Goal: Task Accomplishment & Management: Use online tool/utility

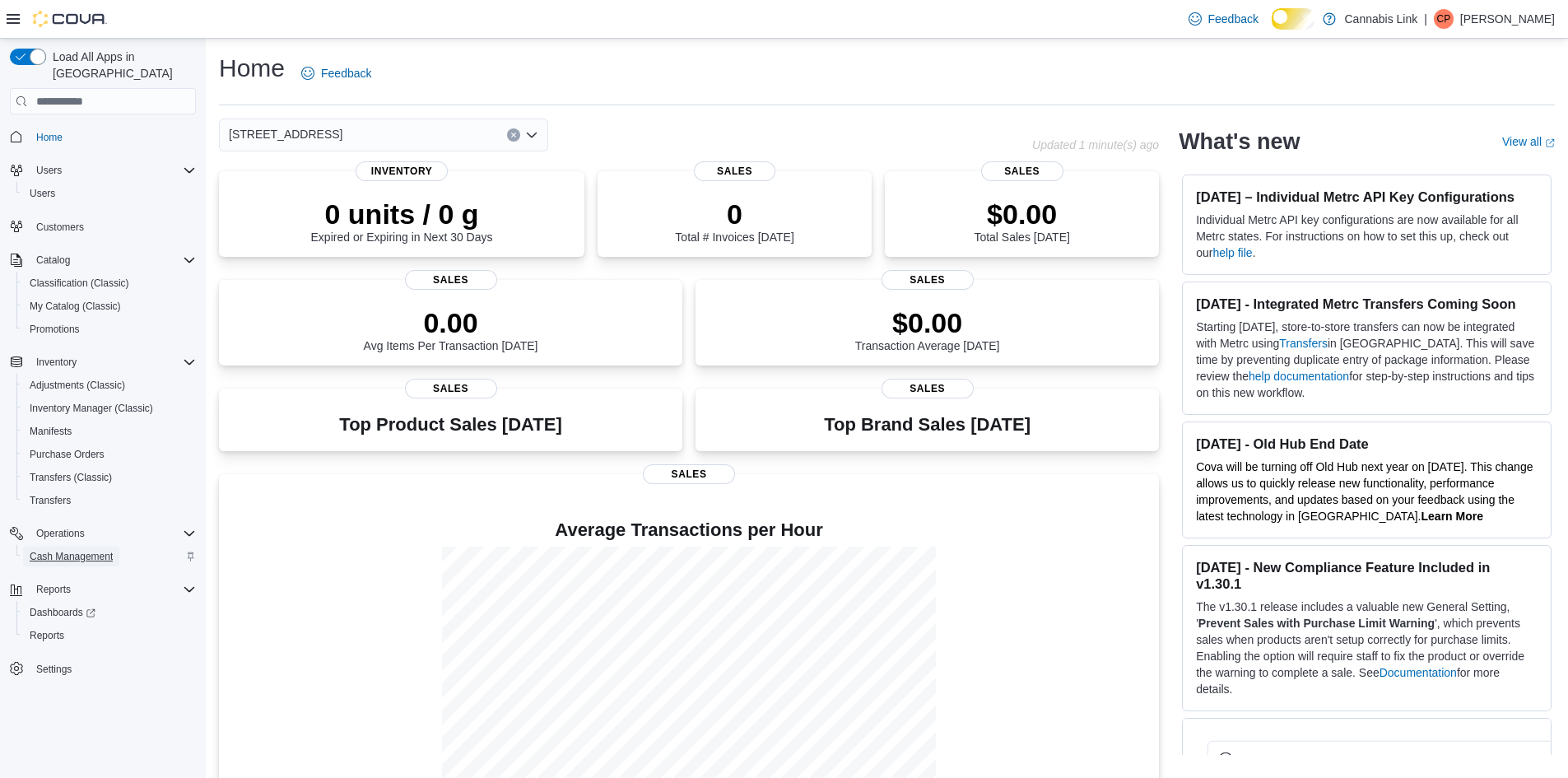
click at [66, 550] on span "Cash Management" at bounding box center [71, 556] width 83 height 13
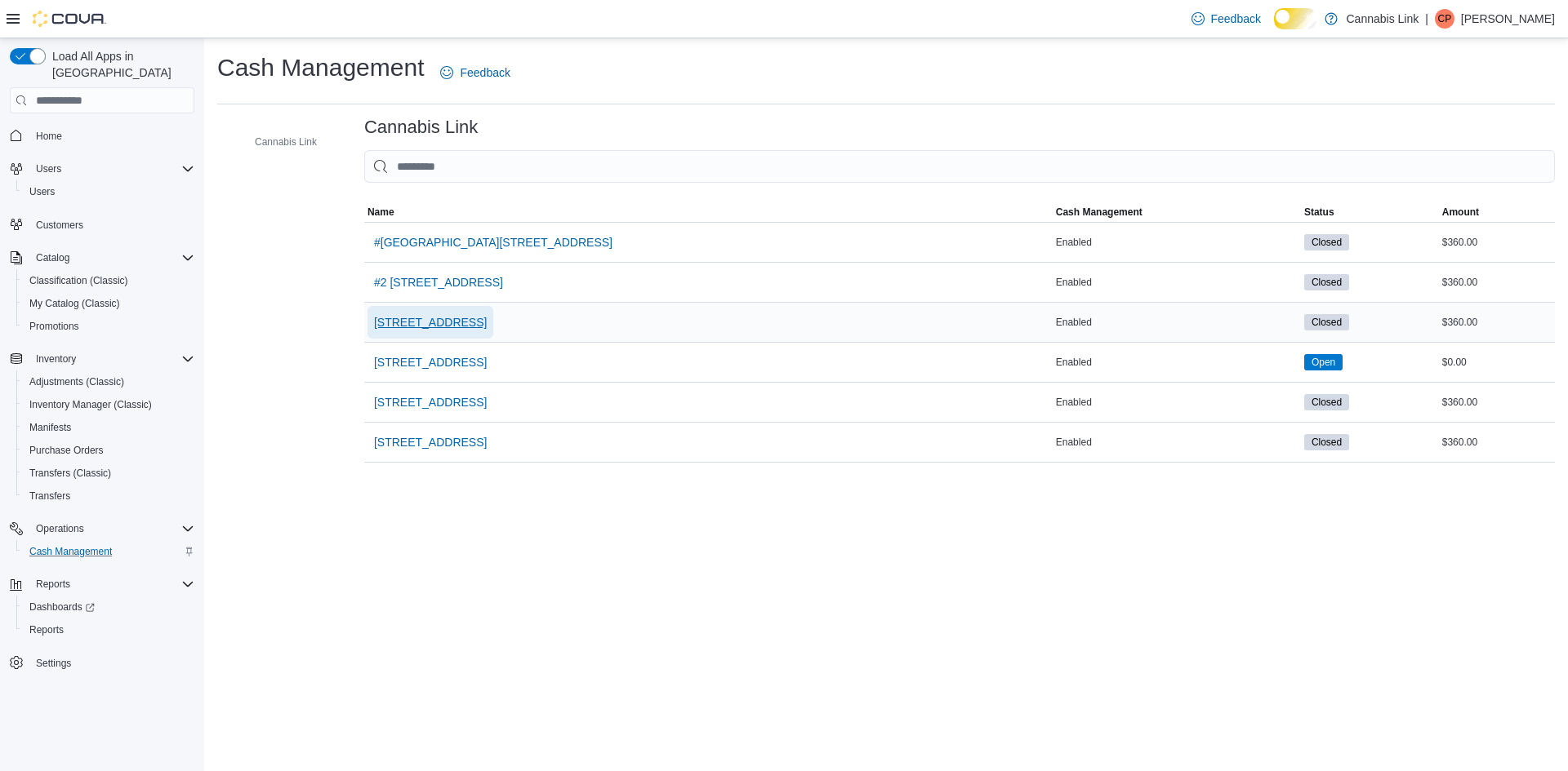
click at [487, 330] on span "[STREET_ADDRESS]" at bounding box center [431, 322] width 113 height 16
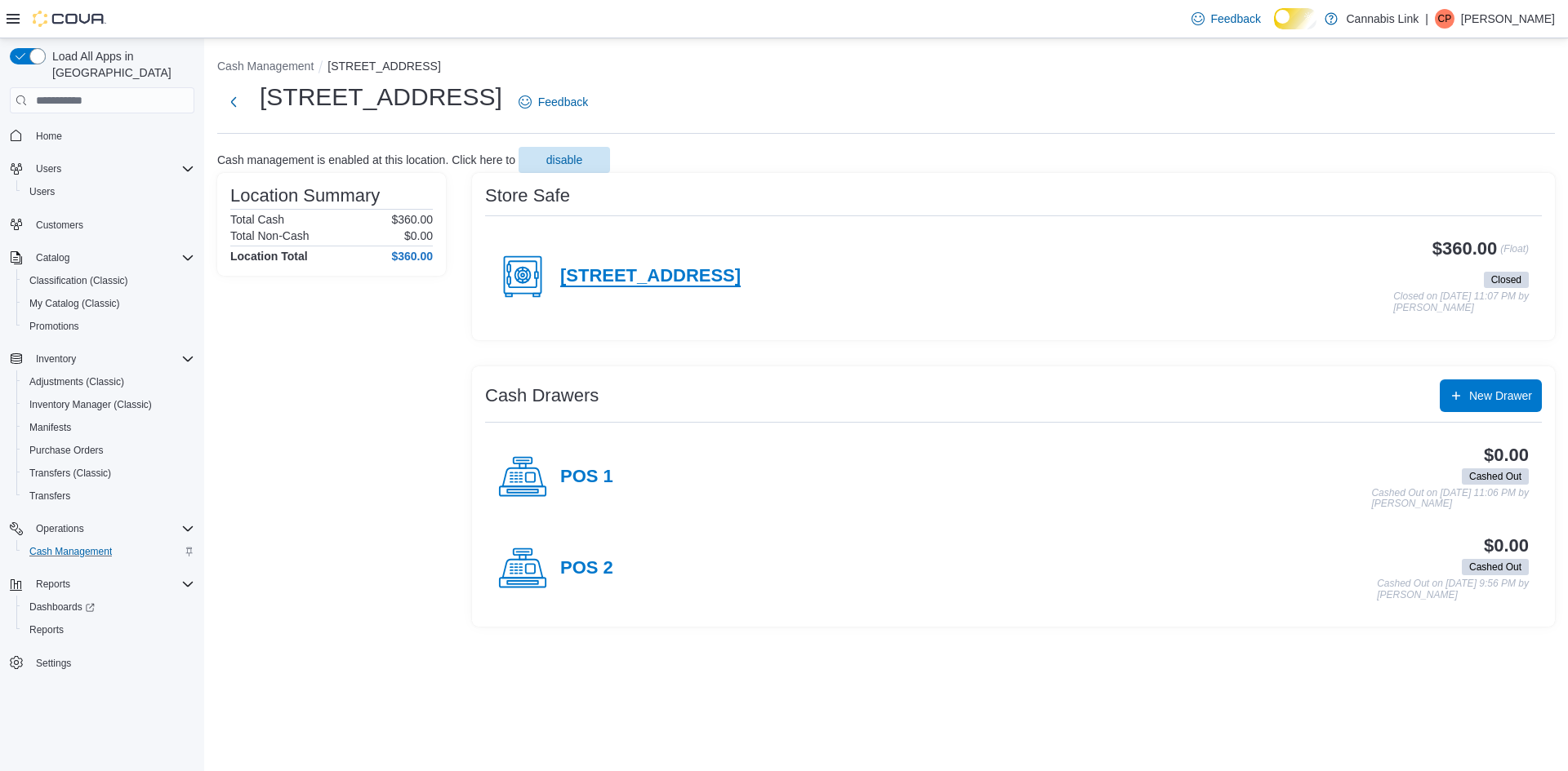
click at [740, 288] on h4 "[STREET_ADDRESS]" at bounding box center [650, 276] width 181 height 21
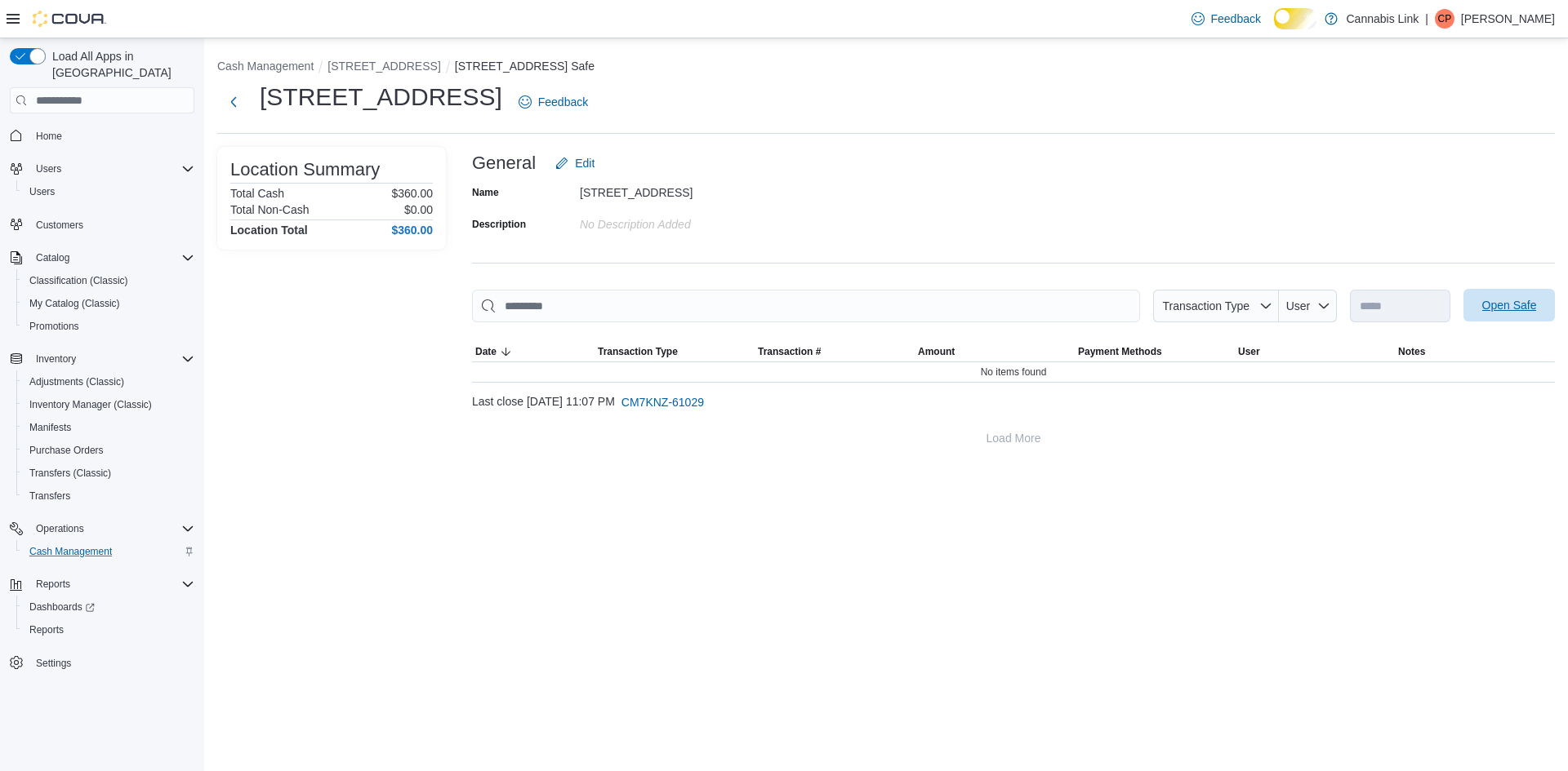
click at [1484, 313] on span "Open Safe" at bounding box center [1509, 305] width 55 height 16
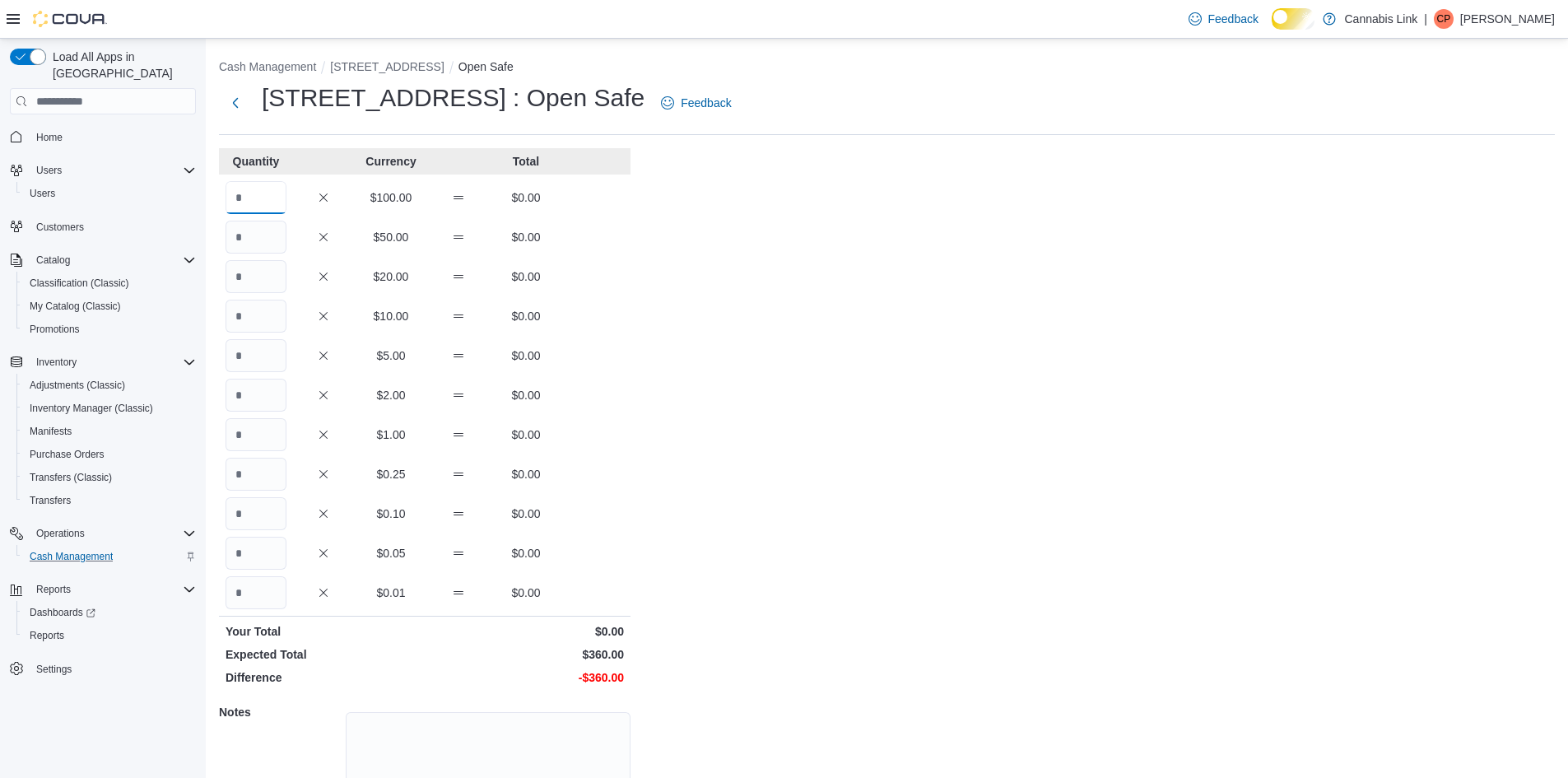
click at [227, 206] on input "Quantity" at bounding box center [255, 198] width 61 height 33
type input "*"
click at [224, 282] on div "$20.00 $0.00" at bounding box center [425, 276] width 412 height 33
click at [243, 288] on input "Quantity" at bounding box center [255, 276] width 61 height 33
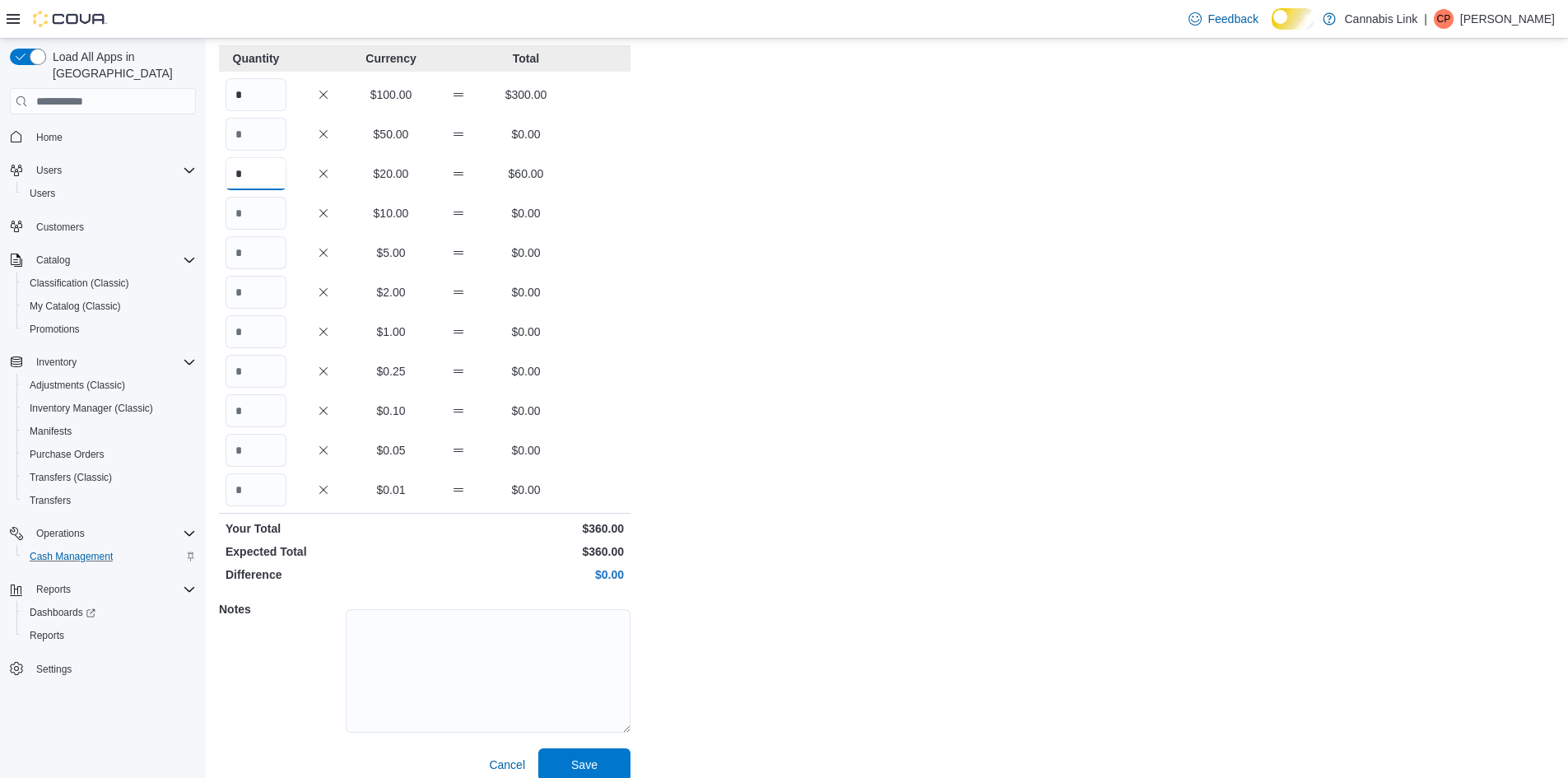
scroll to position [141, 0]
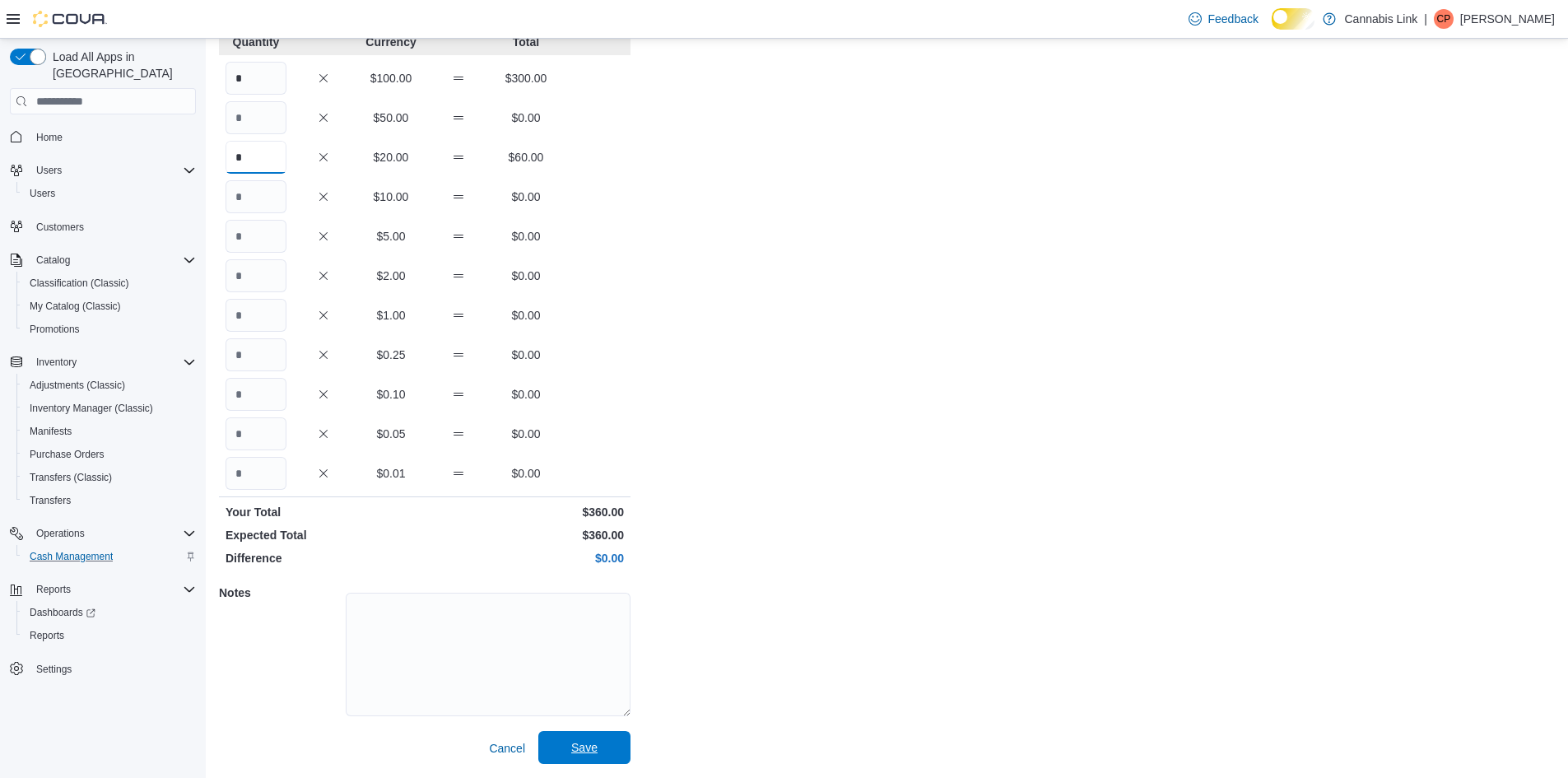
type input "*"
click at [588, 756] on span "Save" at bounding box center [584, 748] width 27 height 16
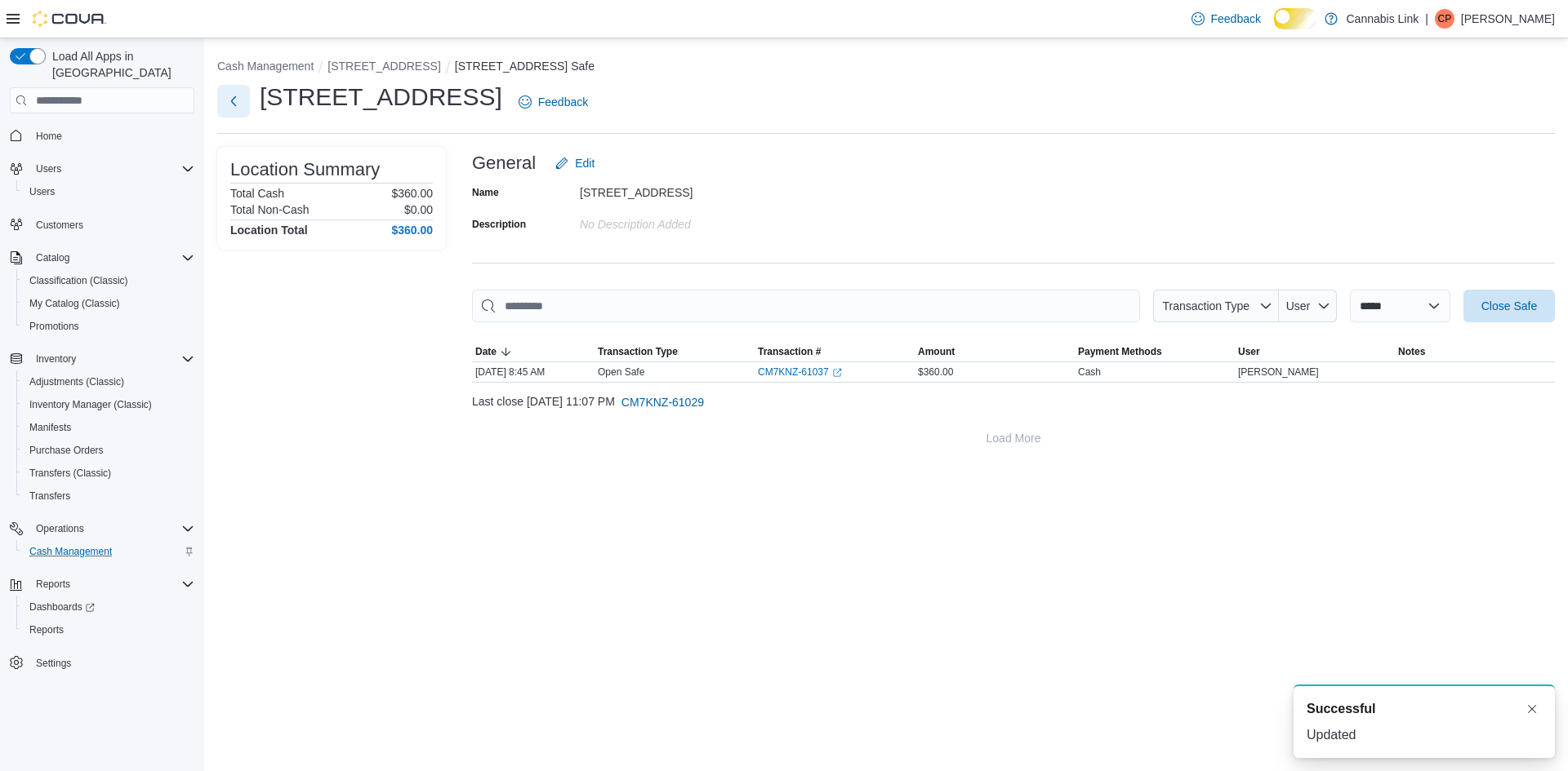
click at [226, 116] on button "Next" at bounding box center [234, 101] width 33 height 33
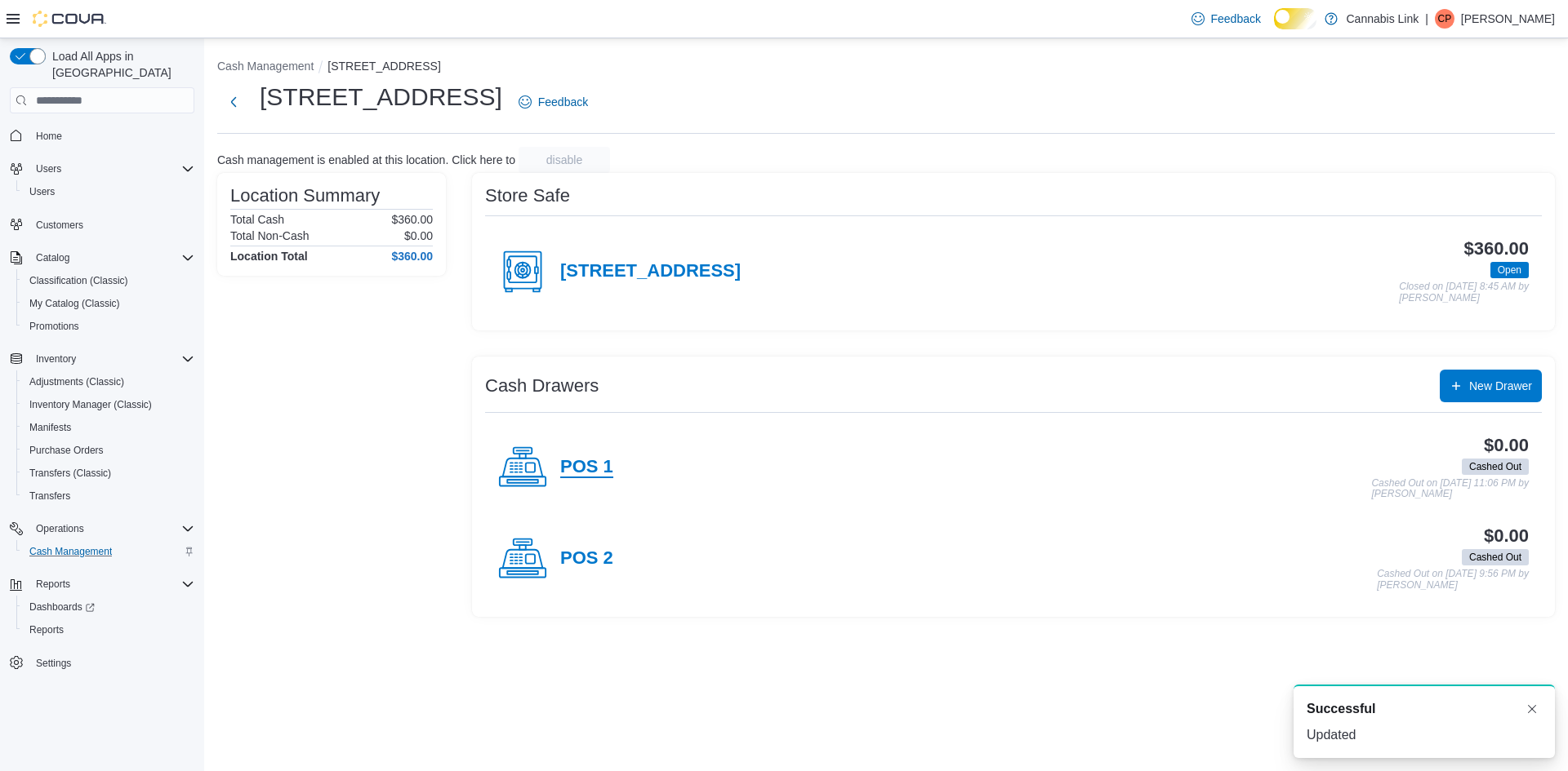
click at [610, 478] on h4 "POS 1" at bounding box center [586, 467] width 53 height 21
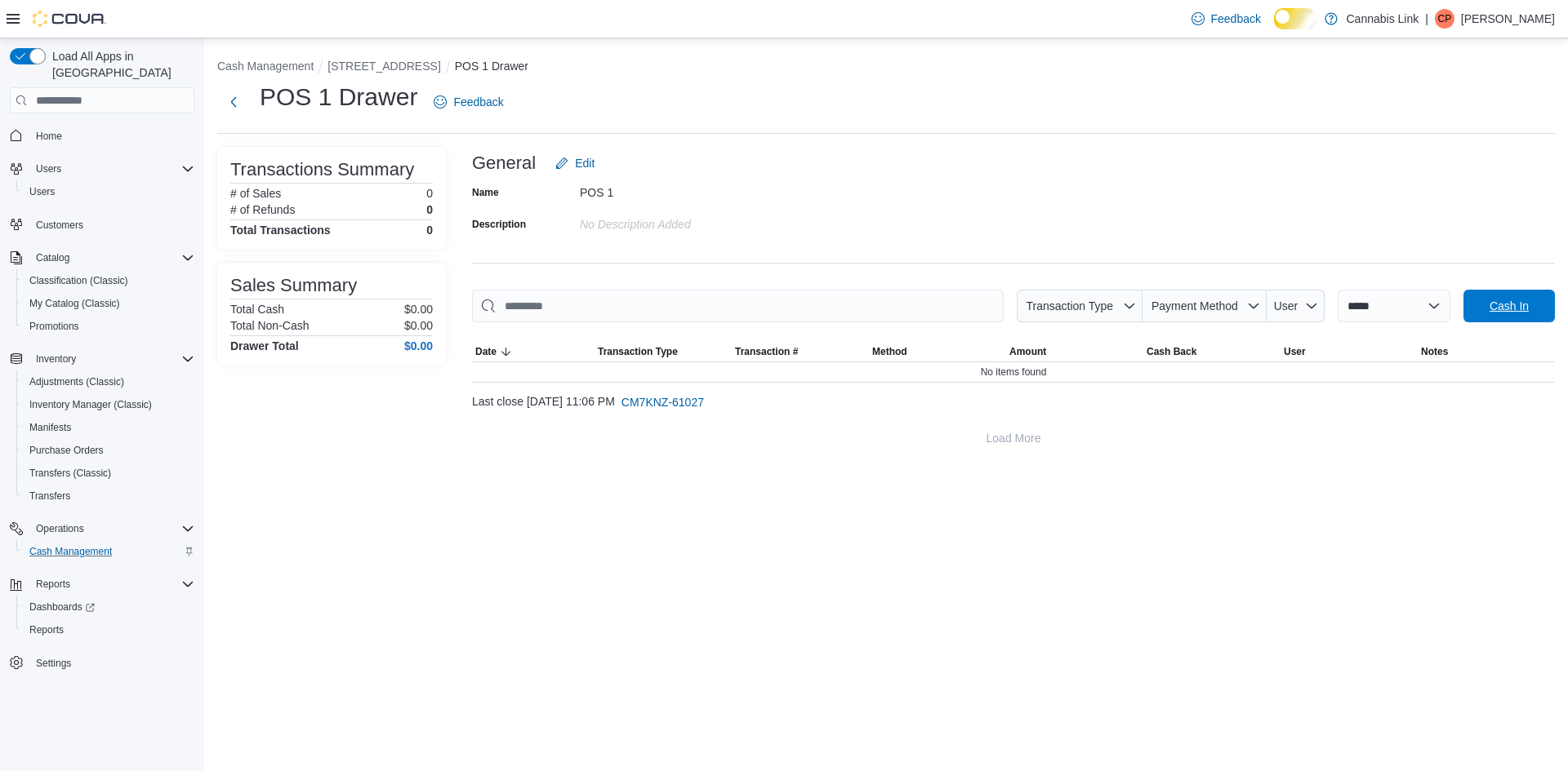
click at [1497, 304] on span "Cash In" at bounding box center [1509, 306] width 72 height 33
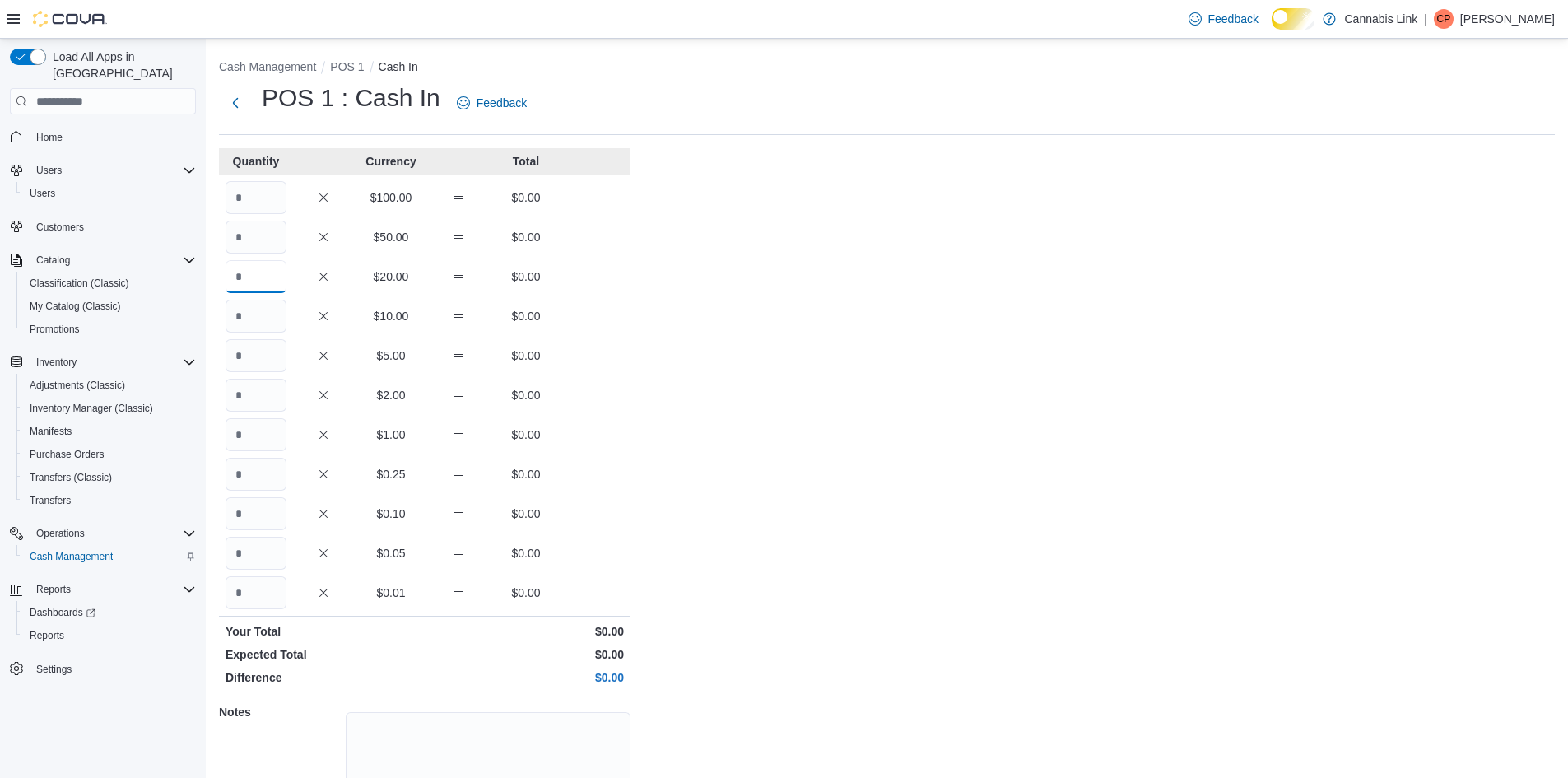
click at [232, 293] on input "Quantity" at bounding box center [255, 276] width 61 height 33
type input "*"
click at [231, 332] on input "Quantity" at bounding box center [255, 316] width 61 height 33
type input "*"
type input "**"
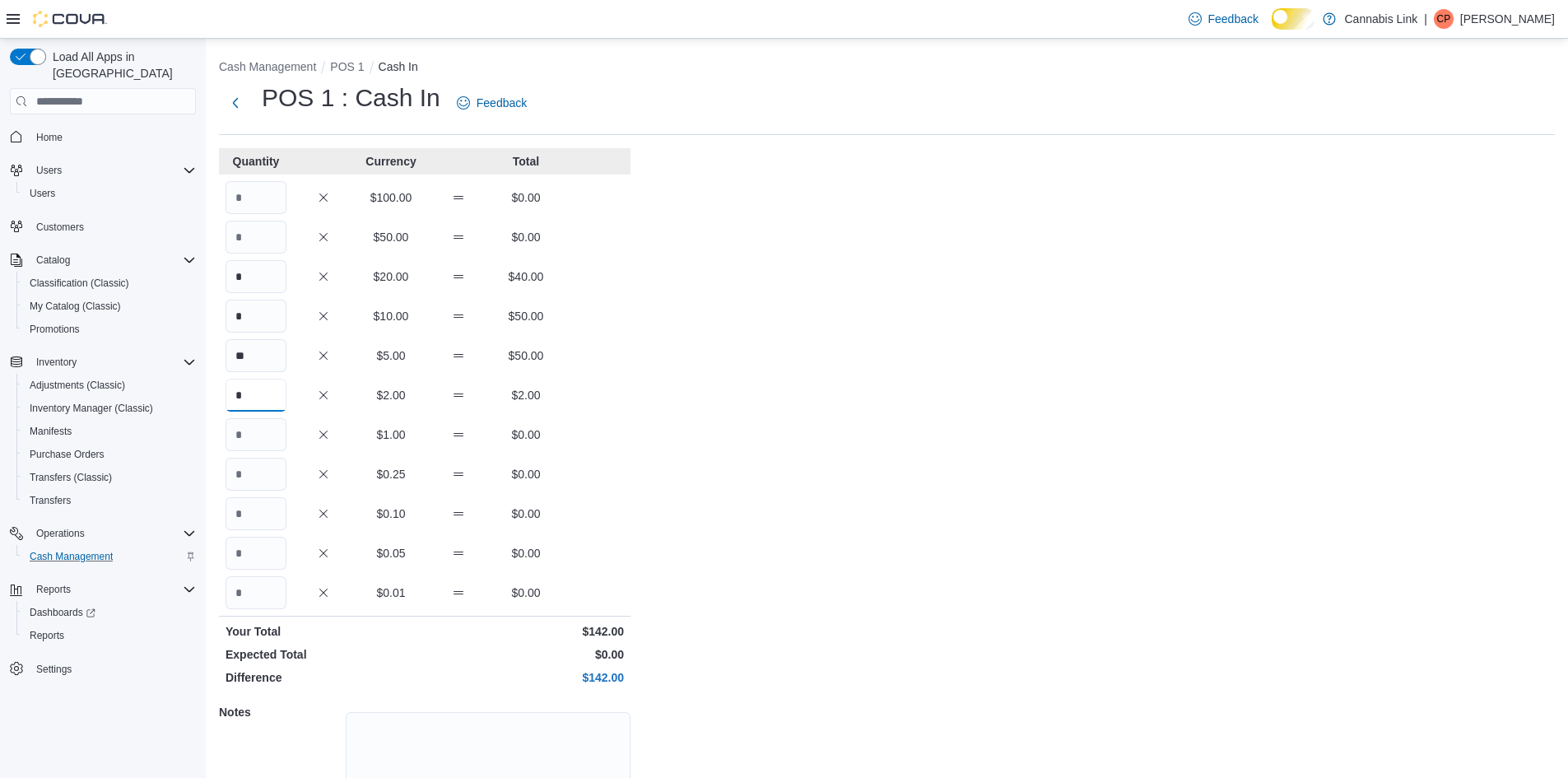
type input "*"
type input "**"
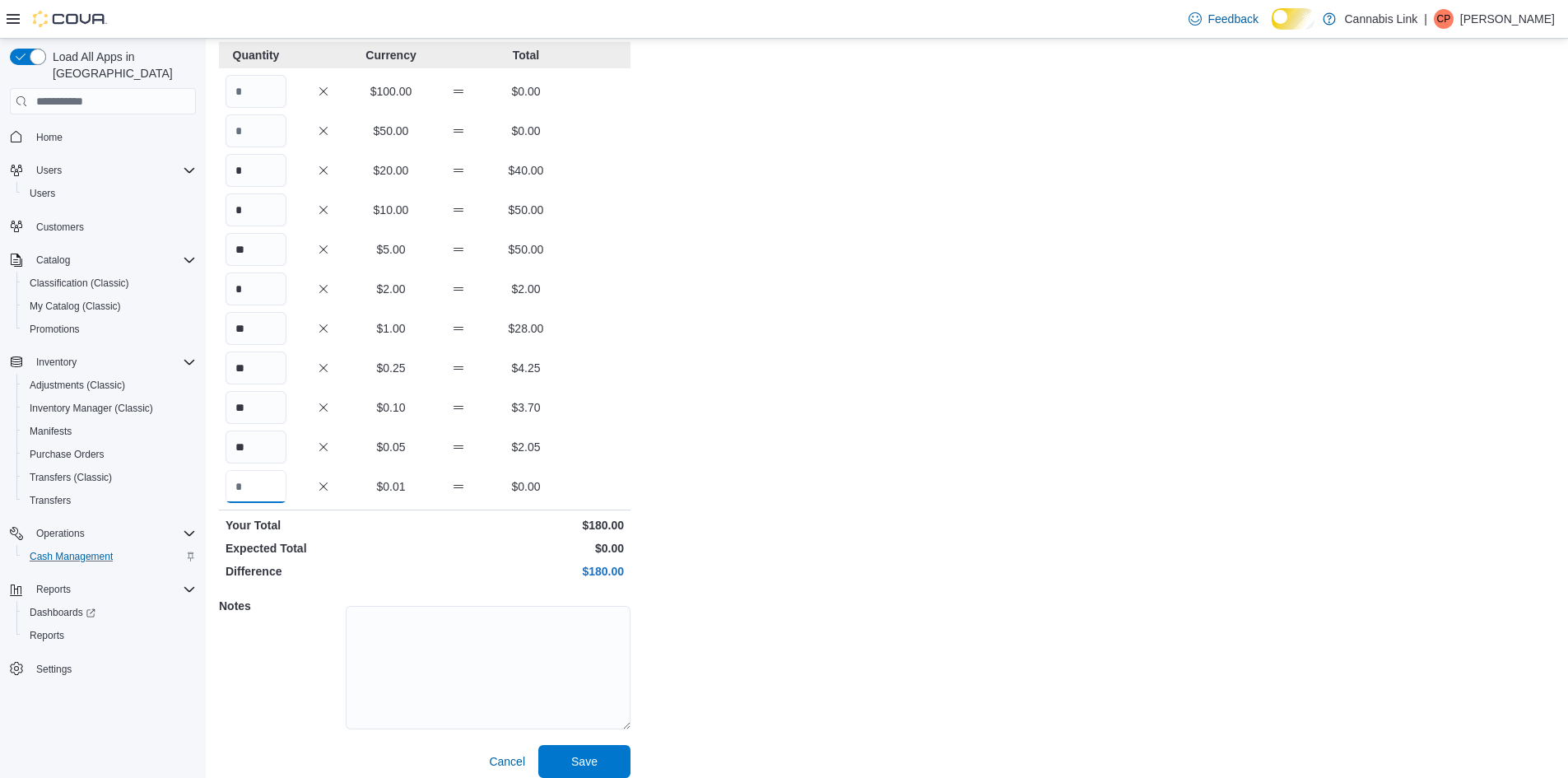
scroll to position [141, 0]
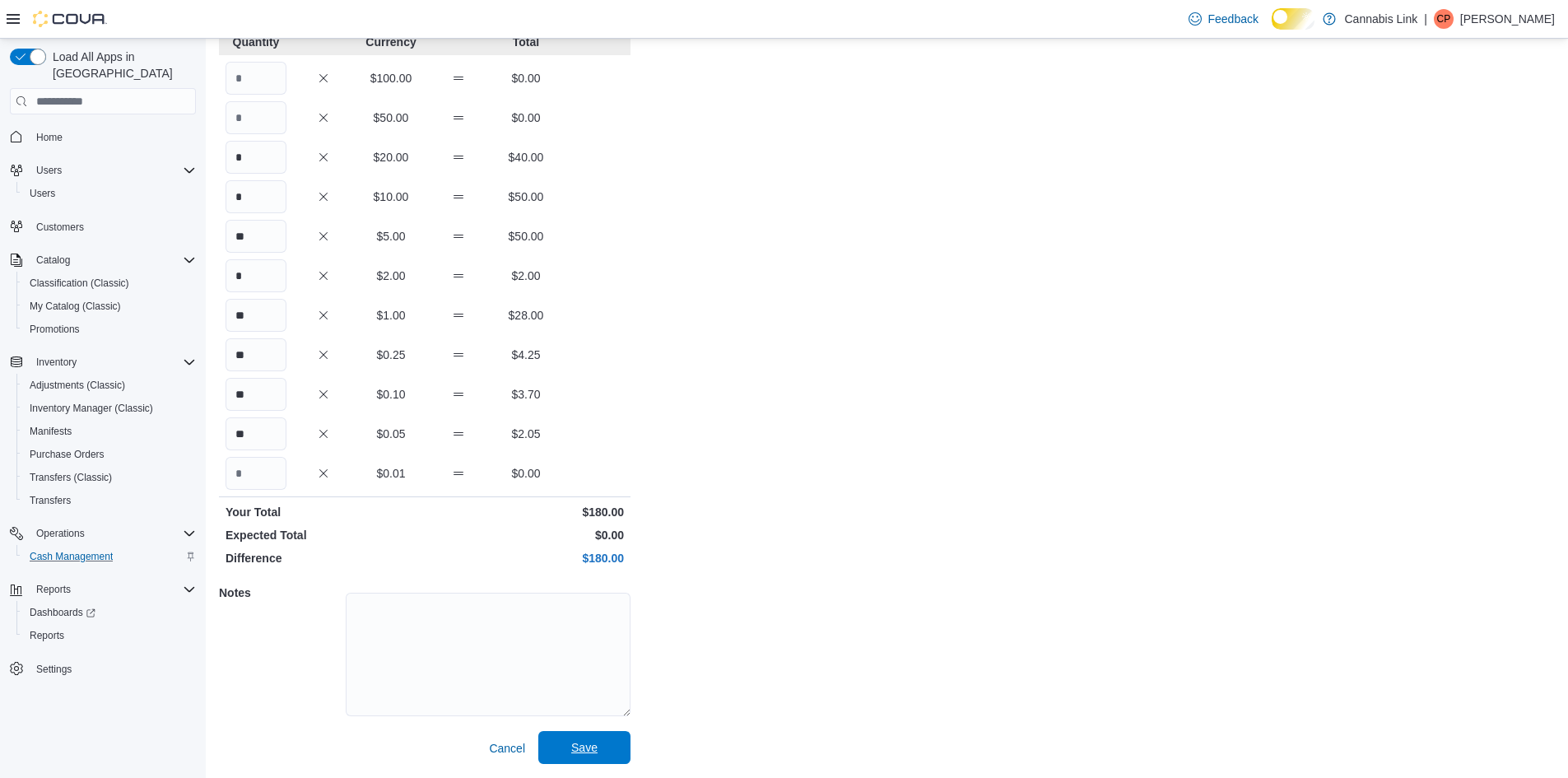
click at [581, 743] on span "Save" at bounding box center [584, 748] width 27 height 16
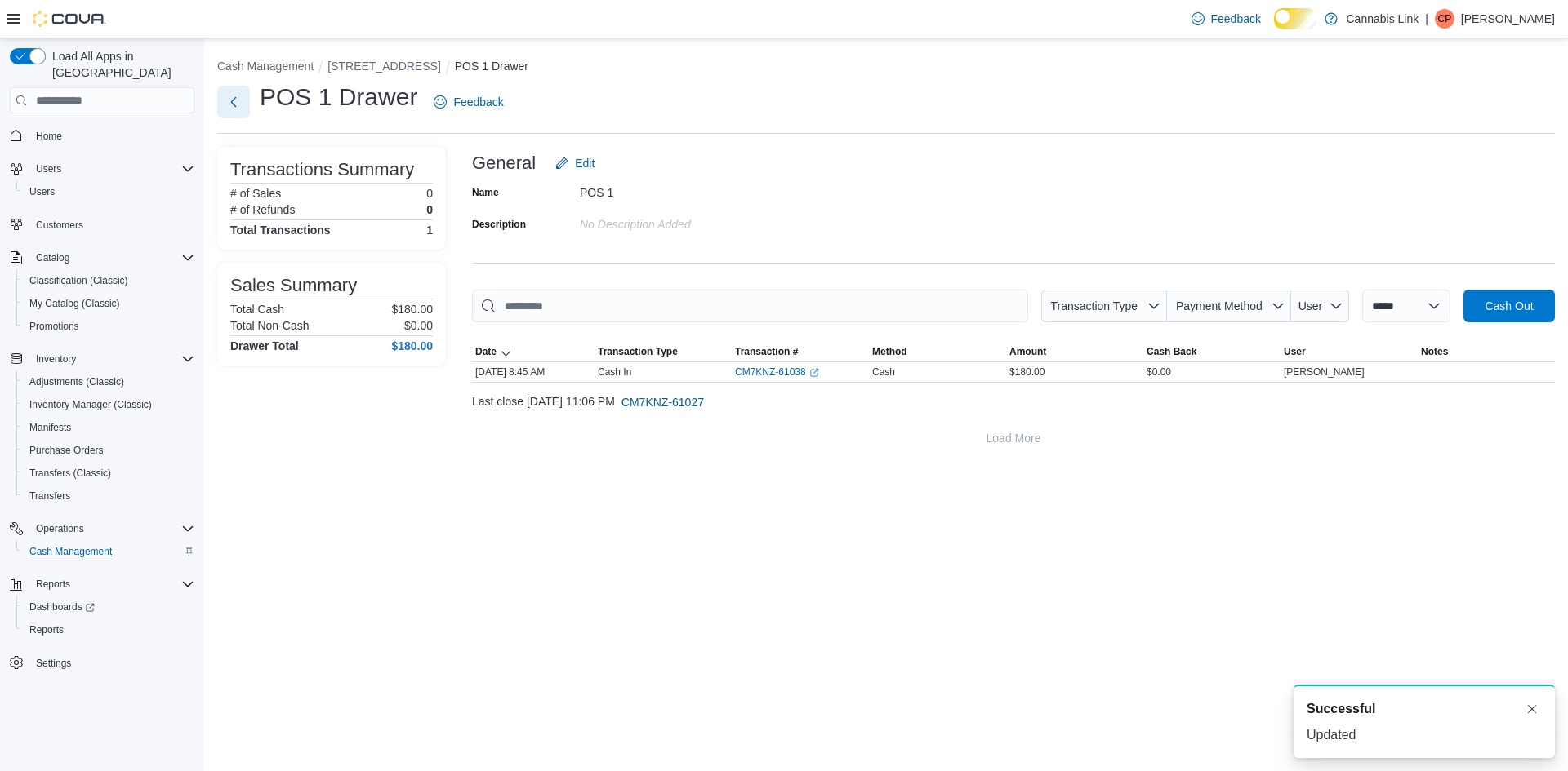
click at [233, 110] on button "Next" at bounding box center [234, 102] width 33 height 33
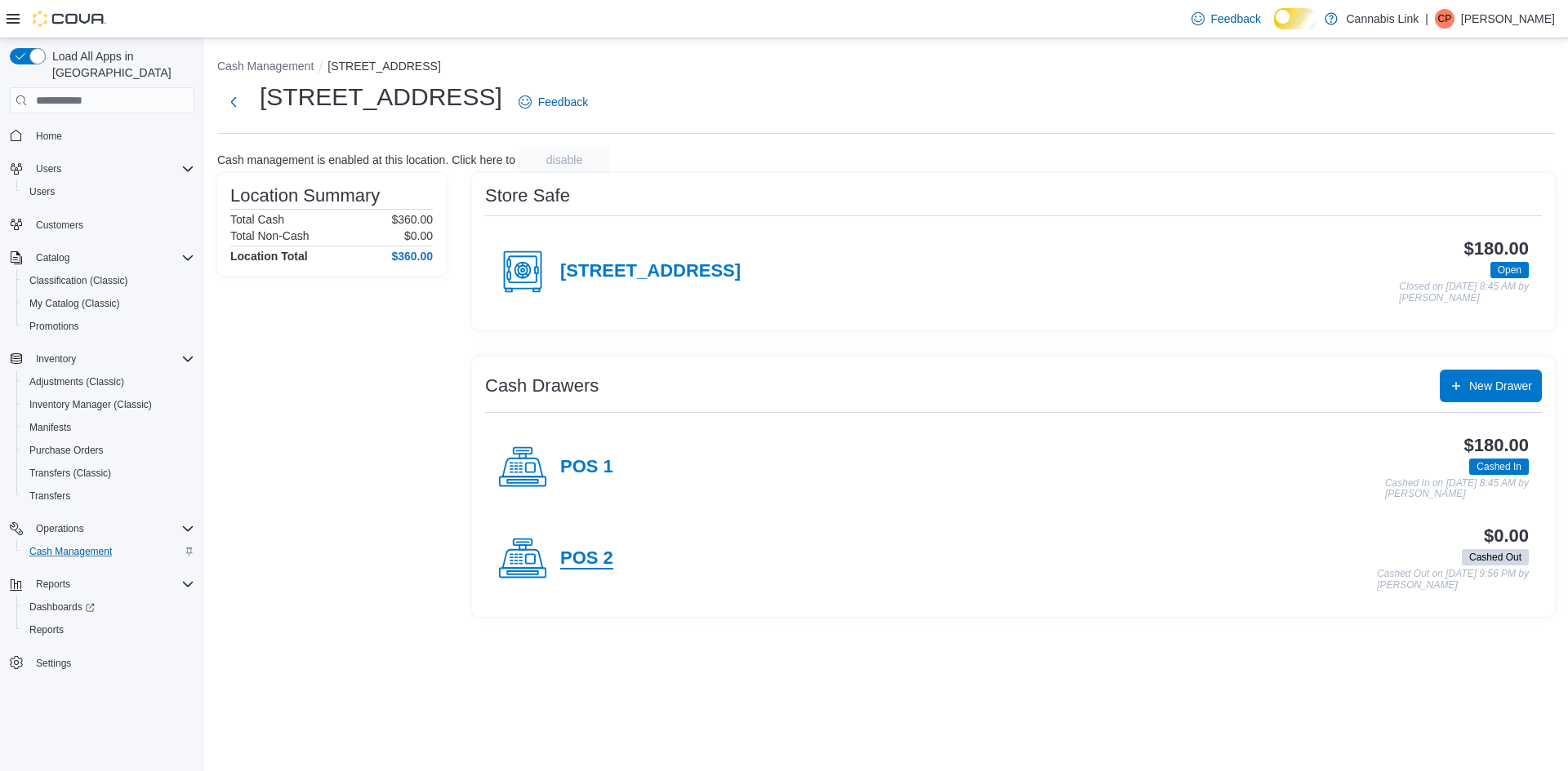
click at [611, 570] on h4 "POS 2" at bounding box center [586, 559] width 53 height 21
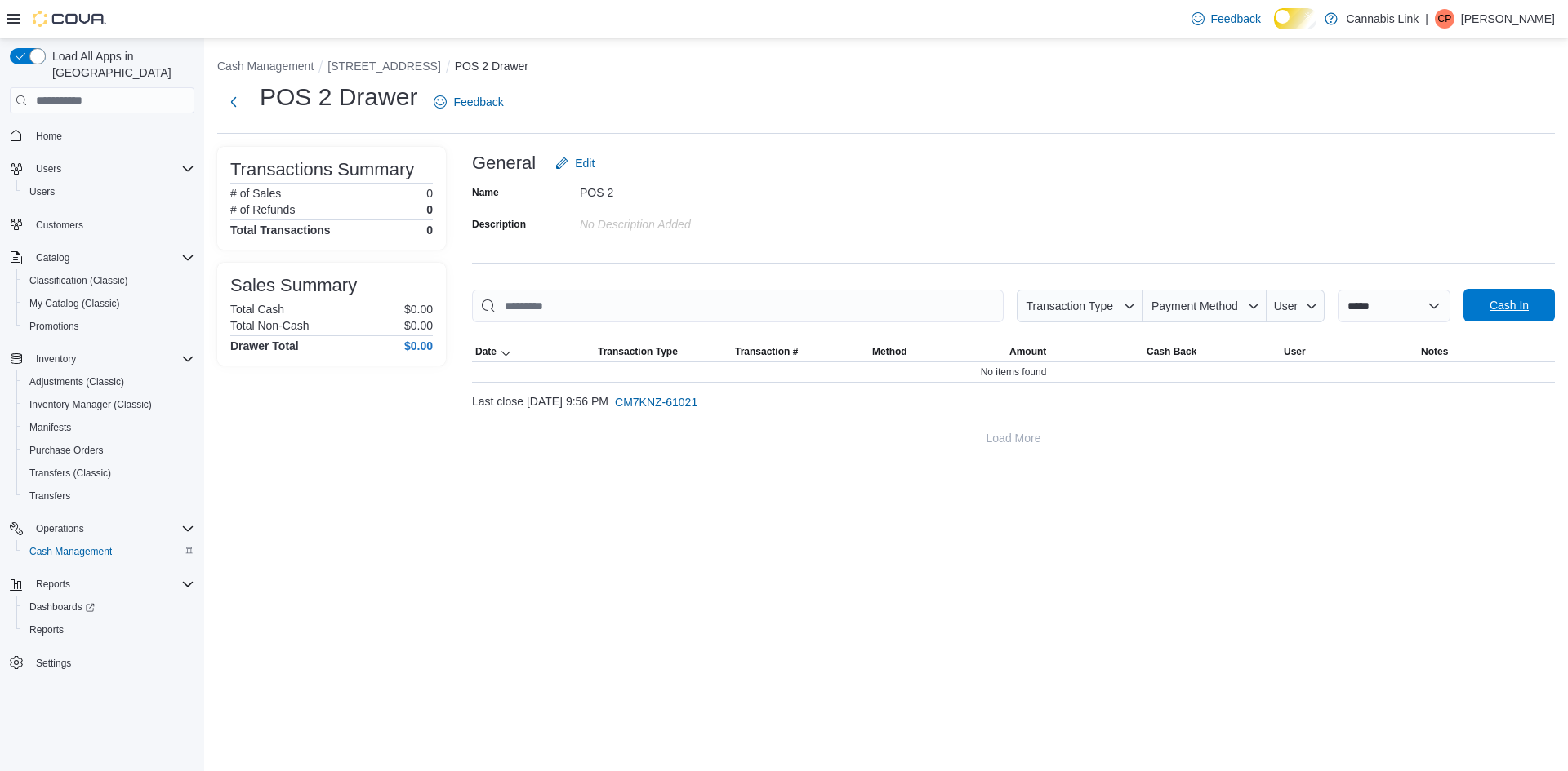
click at [1529, 313] on span "Cash In" at bounding box center [1509, 305] width 39 height 16
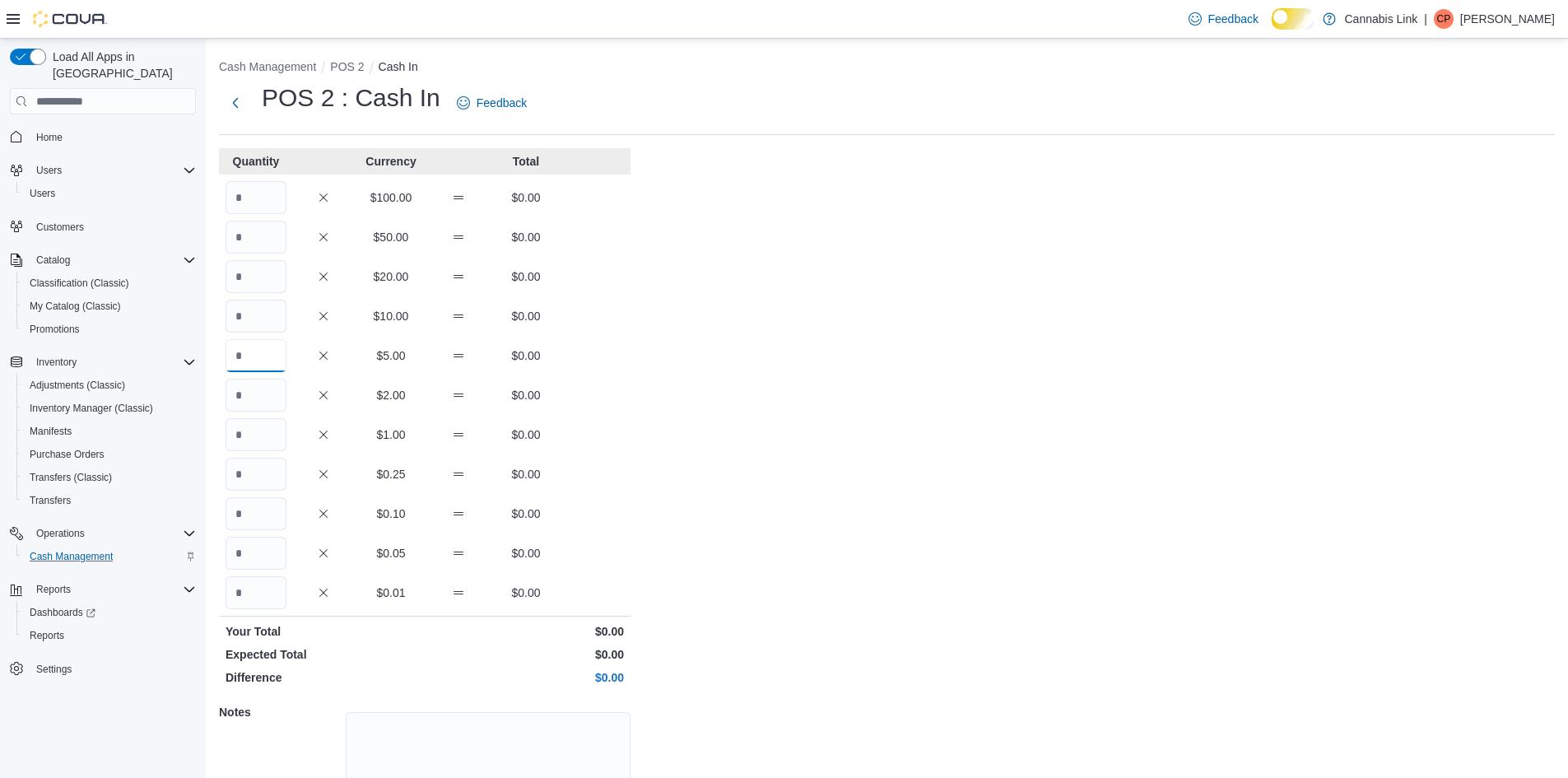
click at [253, 362] on input "Quantity" at bounding box center [255, 356] width 61 height 33
type input "**"
click at [260, 422] on div "Quantity Currency Total $100.00 $0.00 $50.00 $0.00 $20.00 $0.00 $10.00 $0.00 **…" at bounding box center [425, 516] width 412 height 737
click at [253, 408] on input "Quantity" at bounding box center [255, 395] width 61 height 33
type input "*"
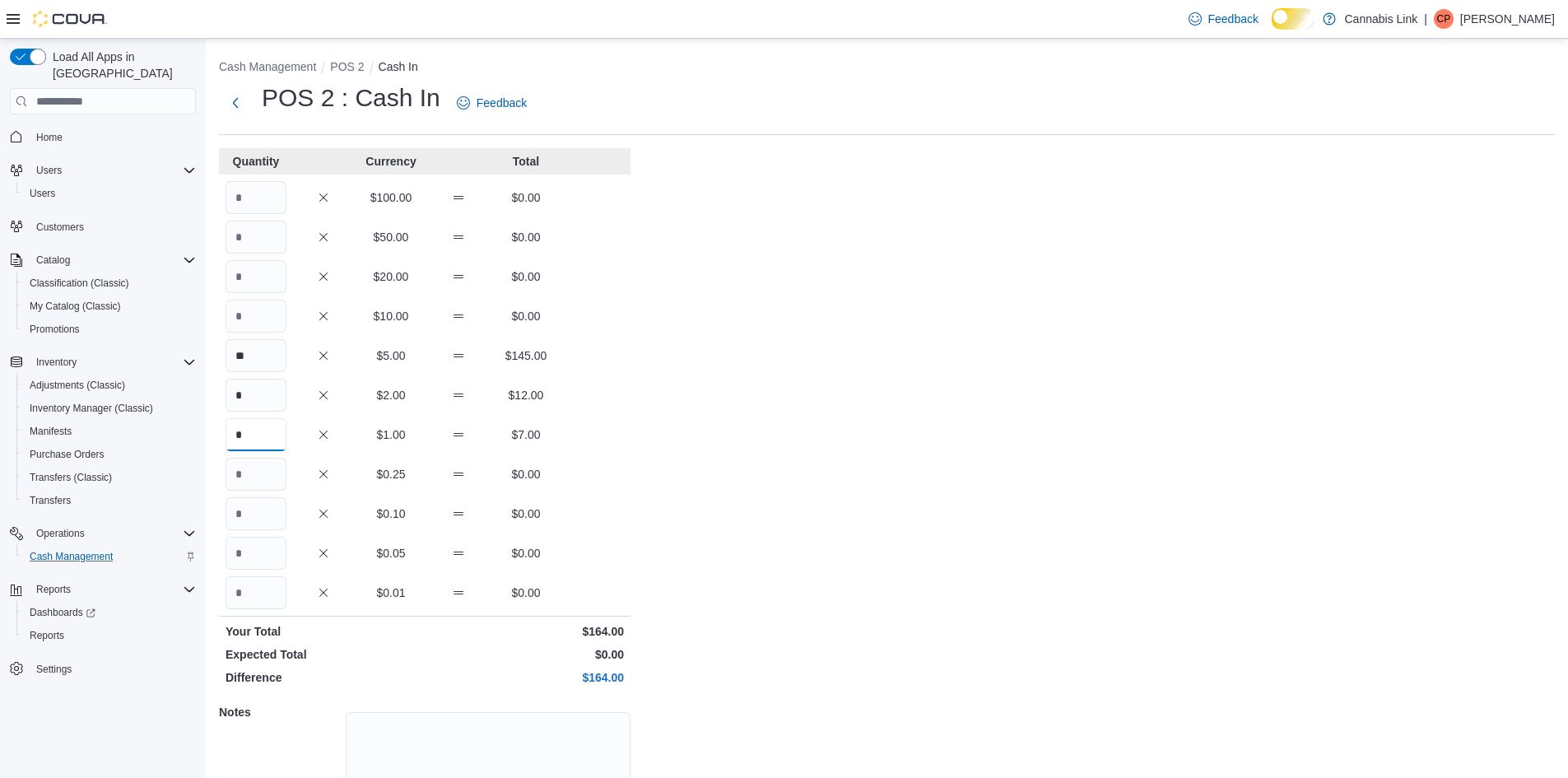
type input "*"
type input "**"
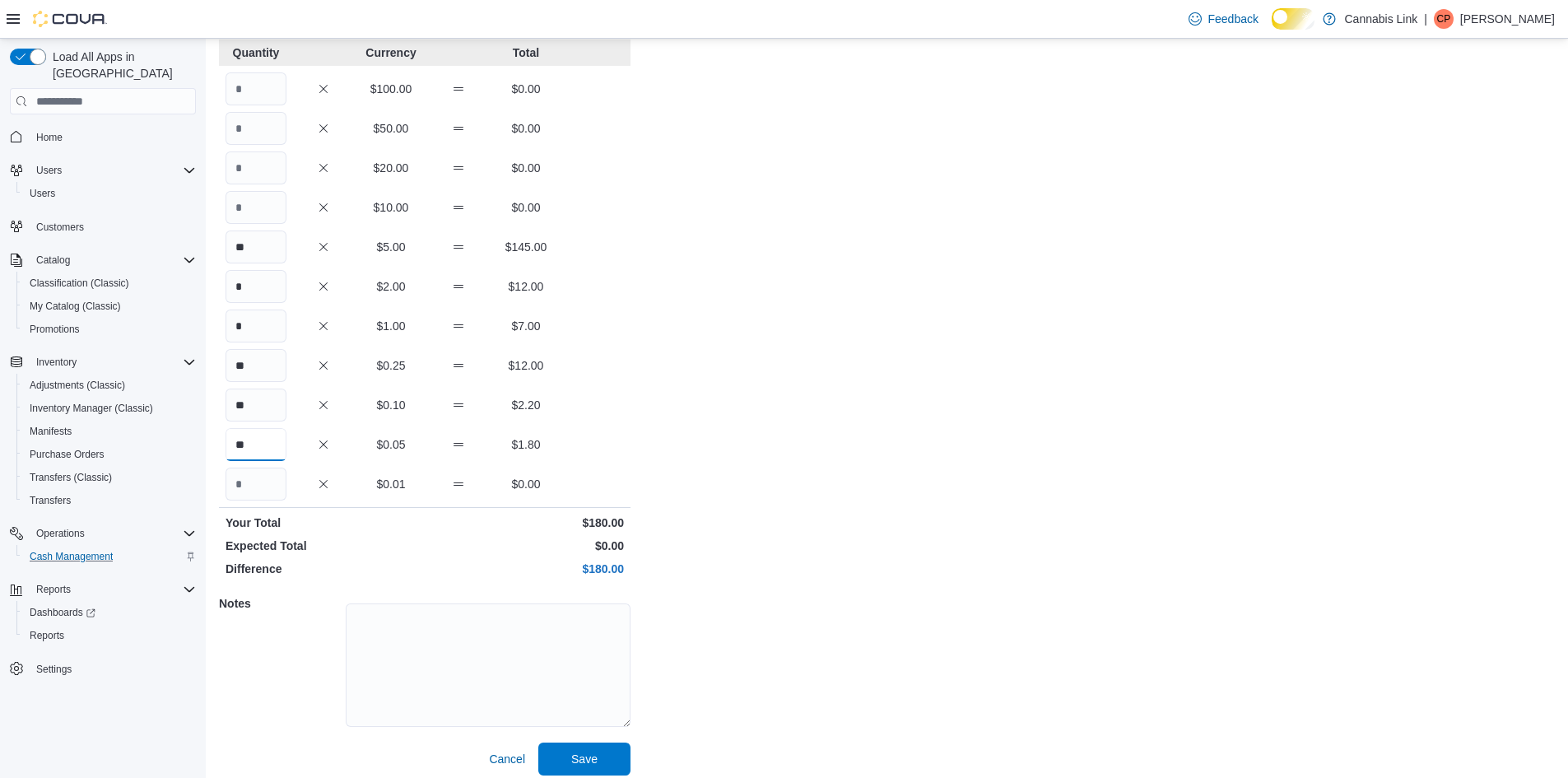
scroll to position [141, 0]
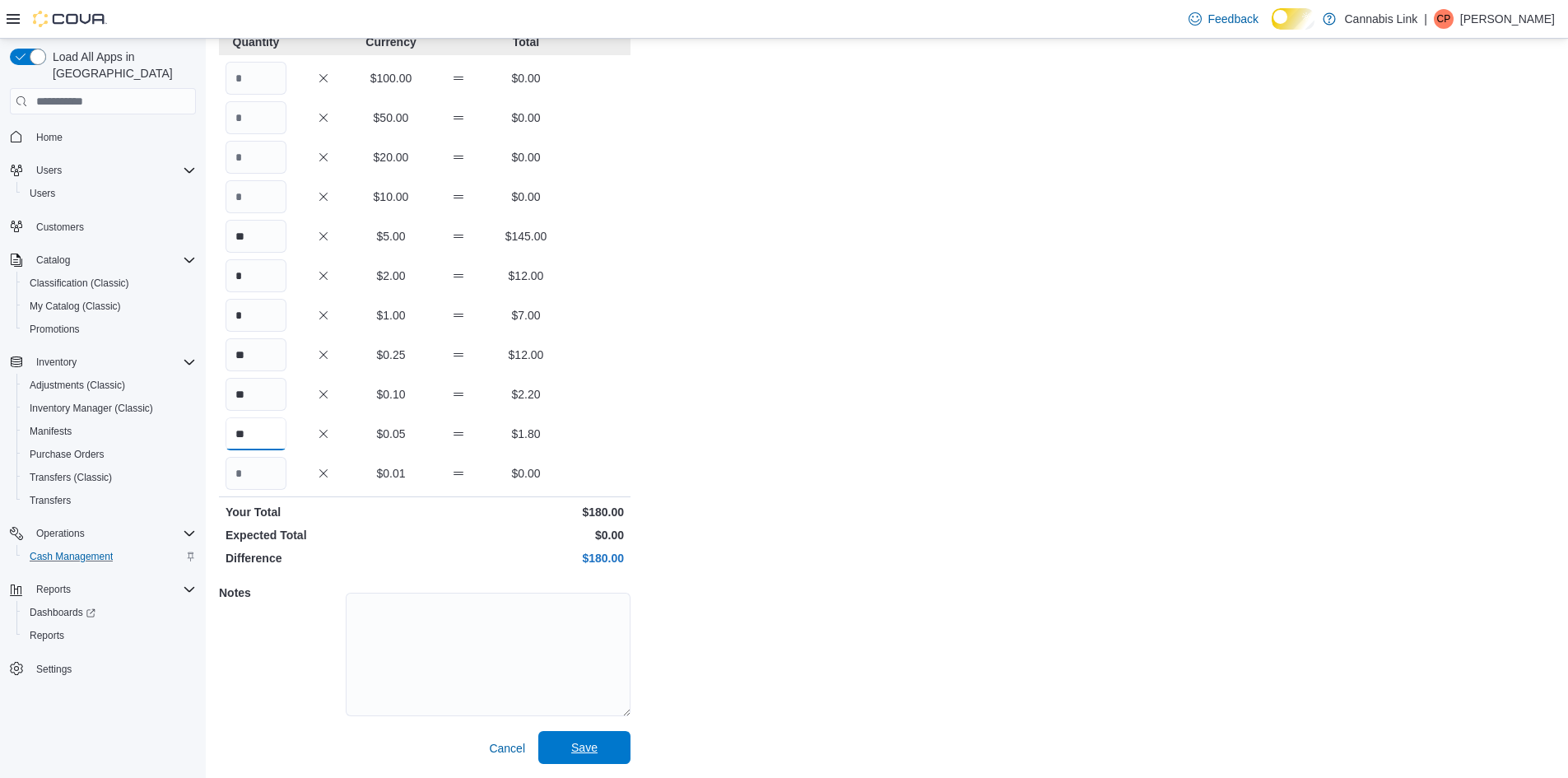
type input "**"
click at [558, 756] on span "Save" at bounding box center [584, 748] width 72 height 33
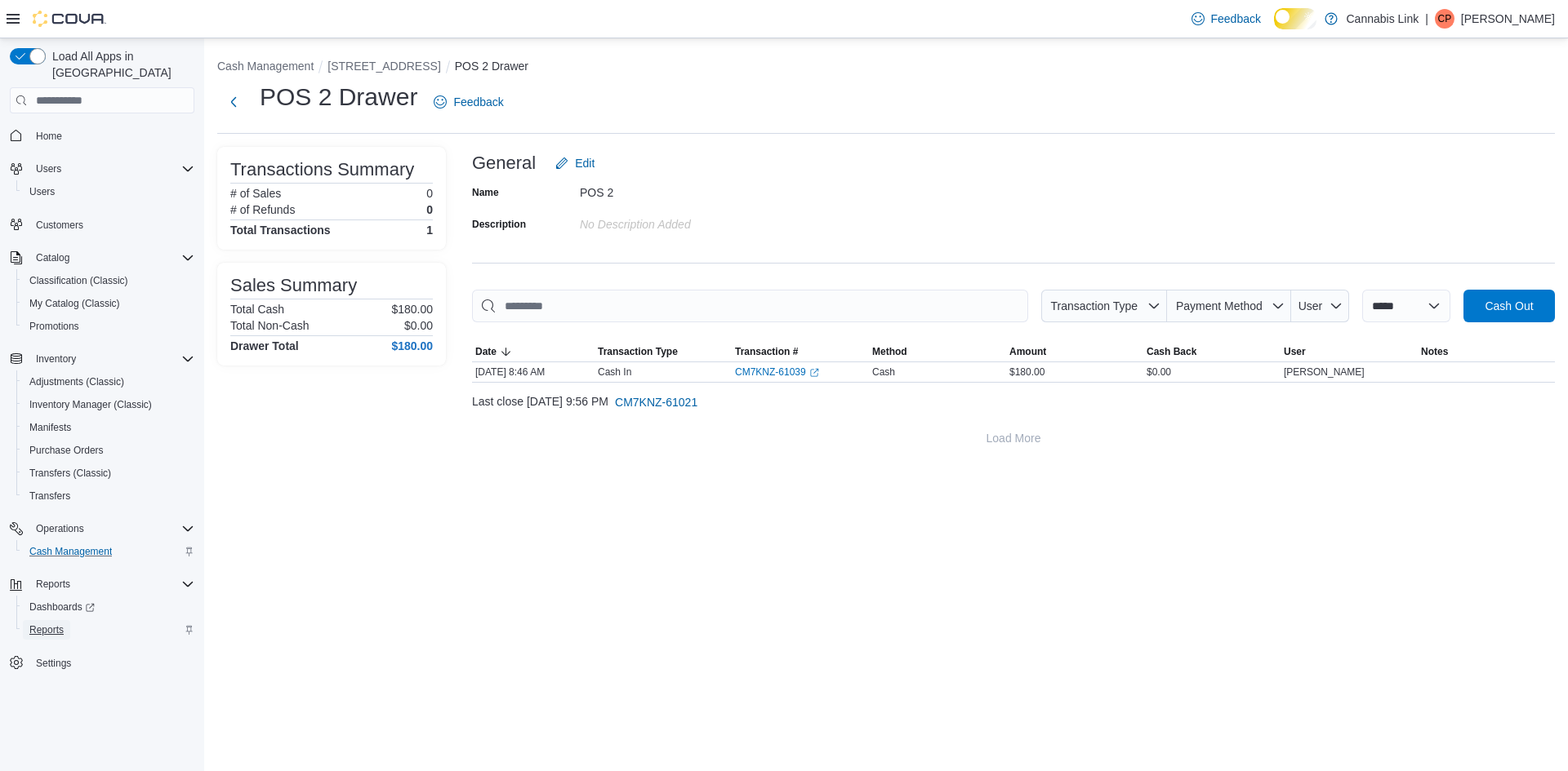
click at [56, 626] on span "Reports" at bounding box center [46, 630] width 34 height 13
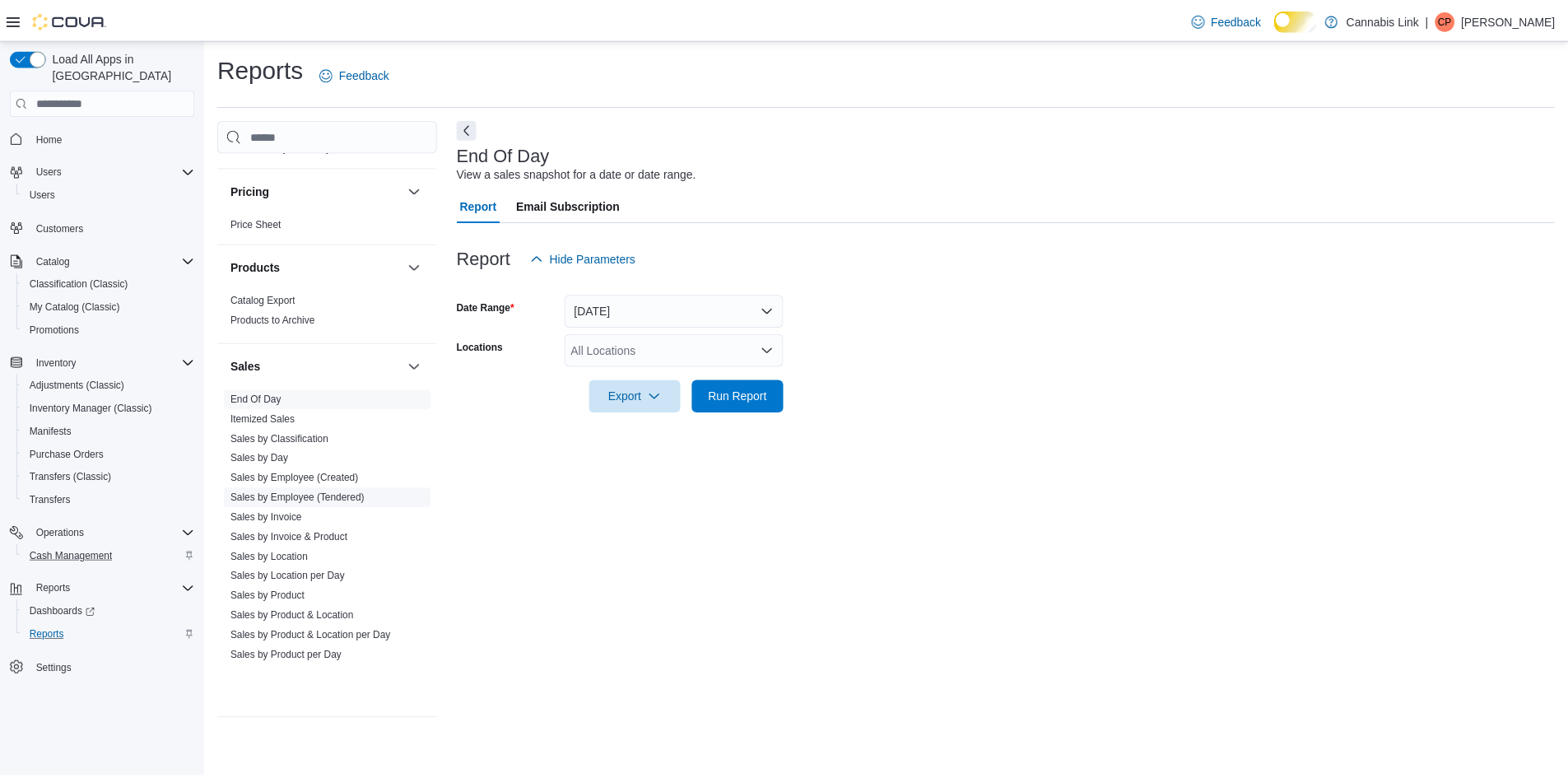
scroll to position [302, 0]
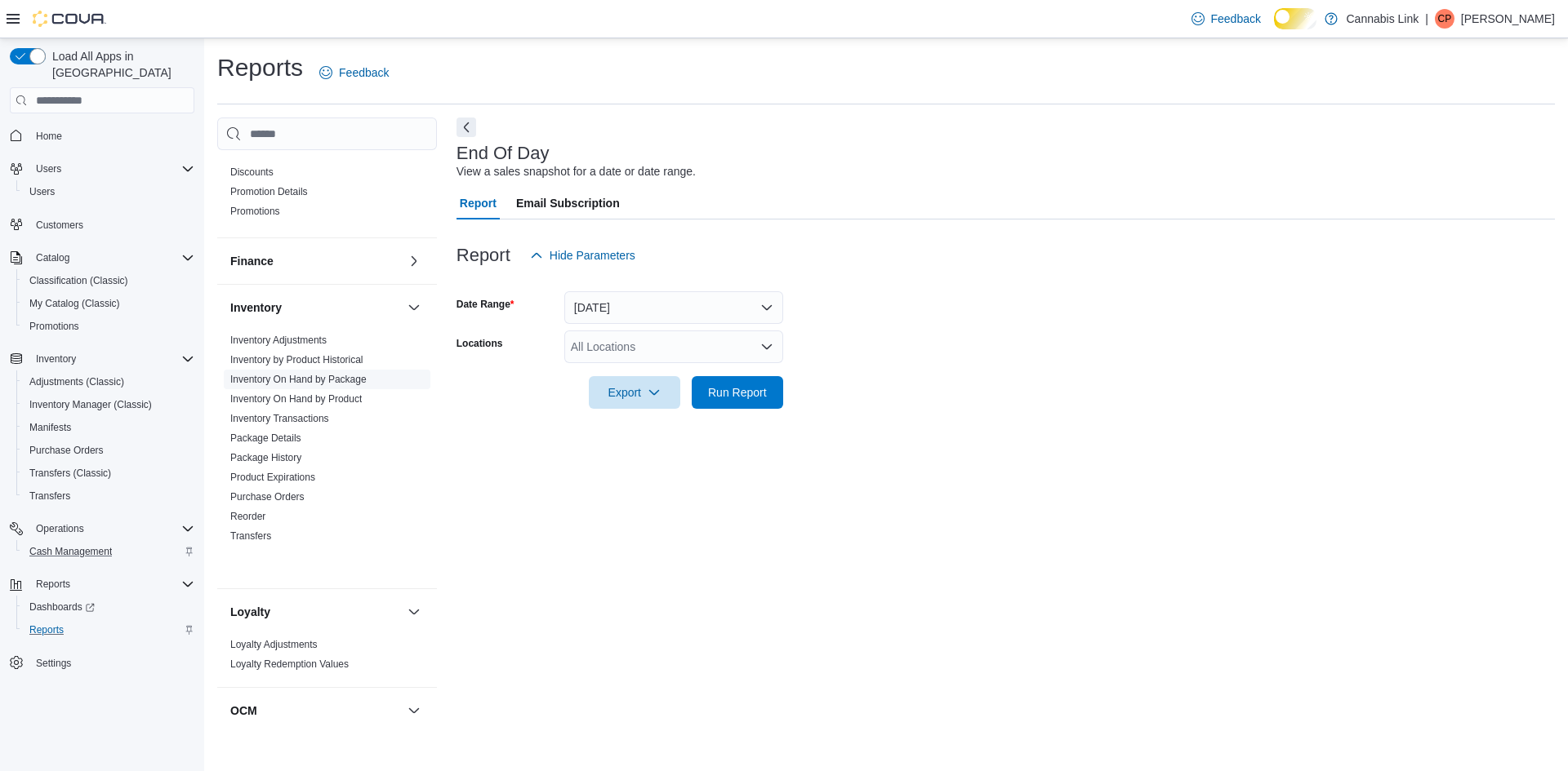
click at [357, 385] on link "Inventory On Hand by Package" at bounding box center [298, 379] width 136 height 11
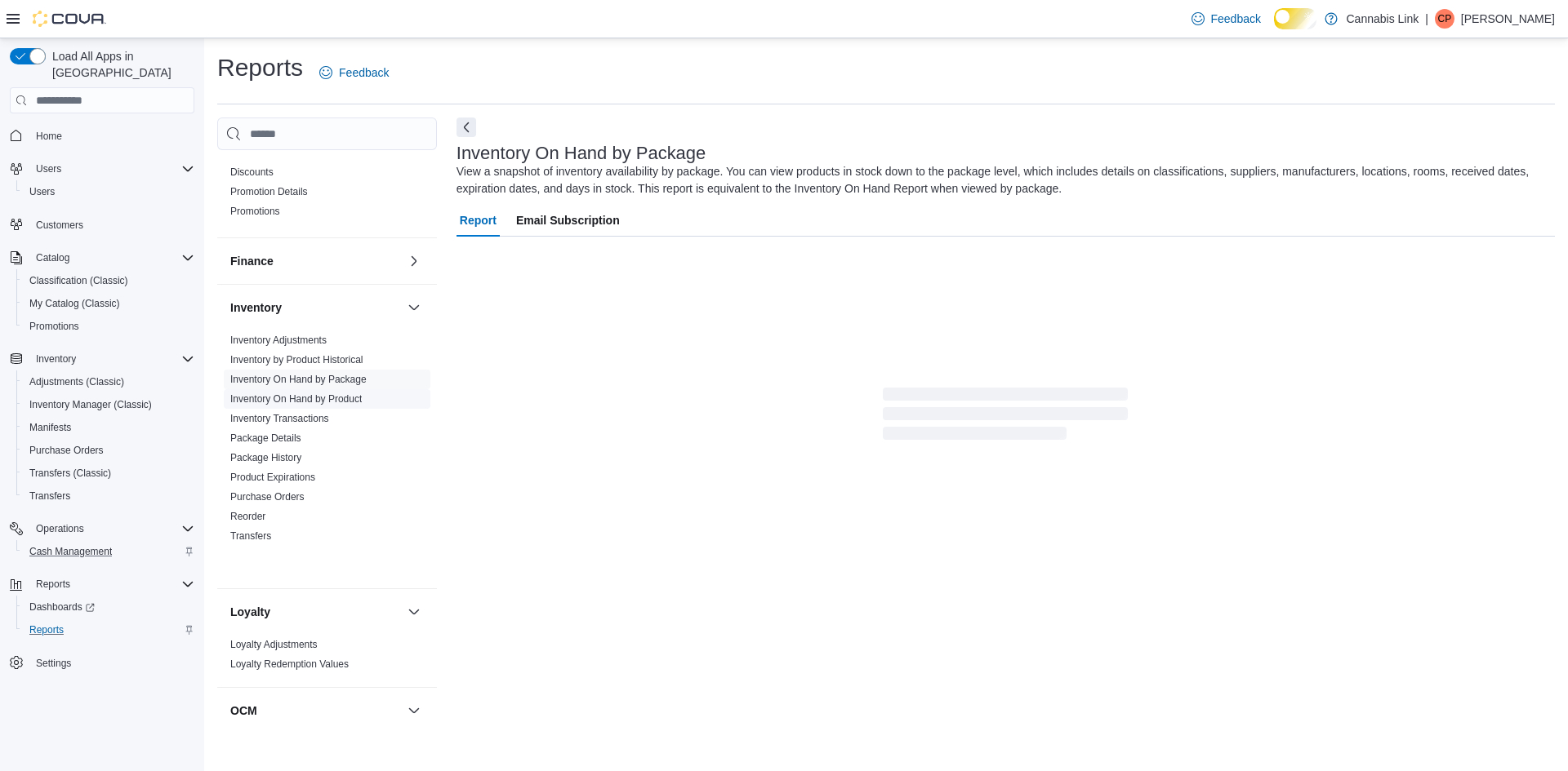
click at [362, 405] on link "Inventory On Hand by Product" at bounding box center [296, 399] width 132 height 11
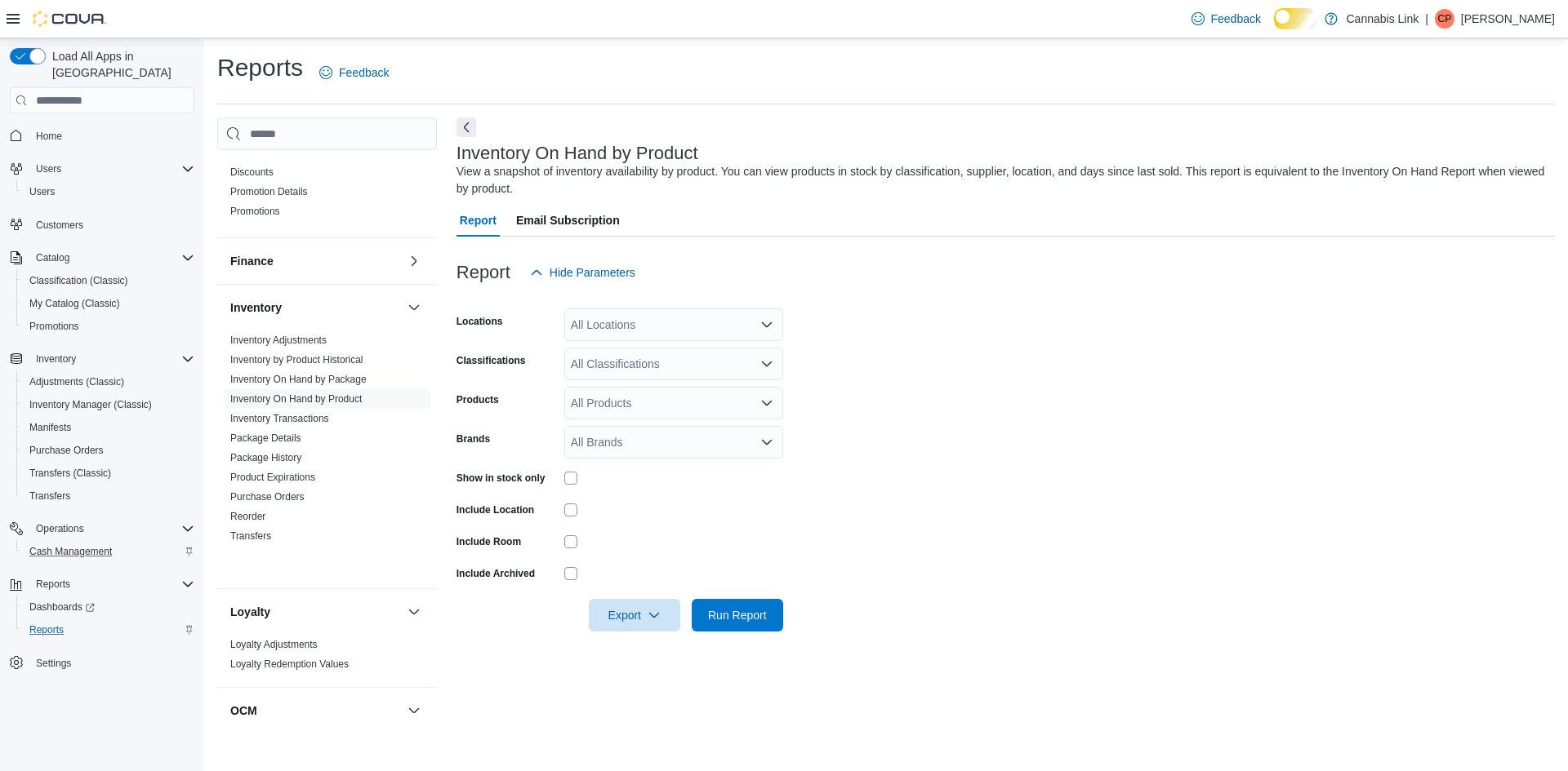
click at [777, 341] on div "All Locations" at bounding box center [674, 325] width 219 height 33
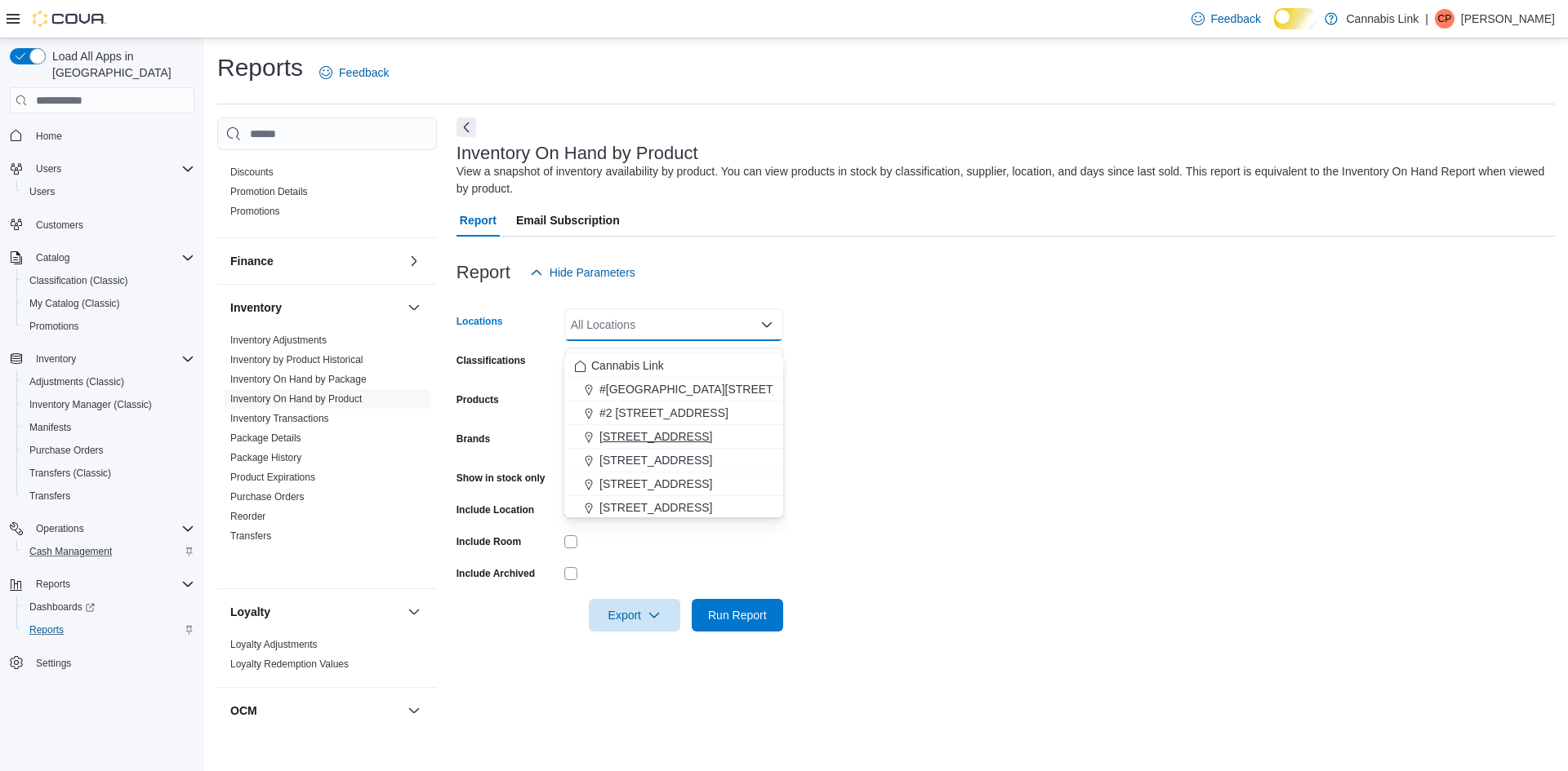
click at [710, 439] on span "[STREET_ADDRESS]" at bounding box center [656, 436] width 113 height 16
click at [969, 397] on form "Locations [STREET_ADDRESS] Selected. [STREET_ADDRESS]. Press Backspace to delet…" at bounding box center [1005, 460] width 1098 height 343
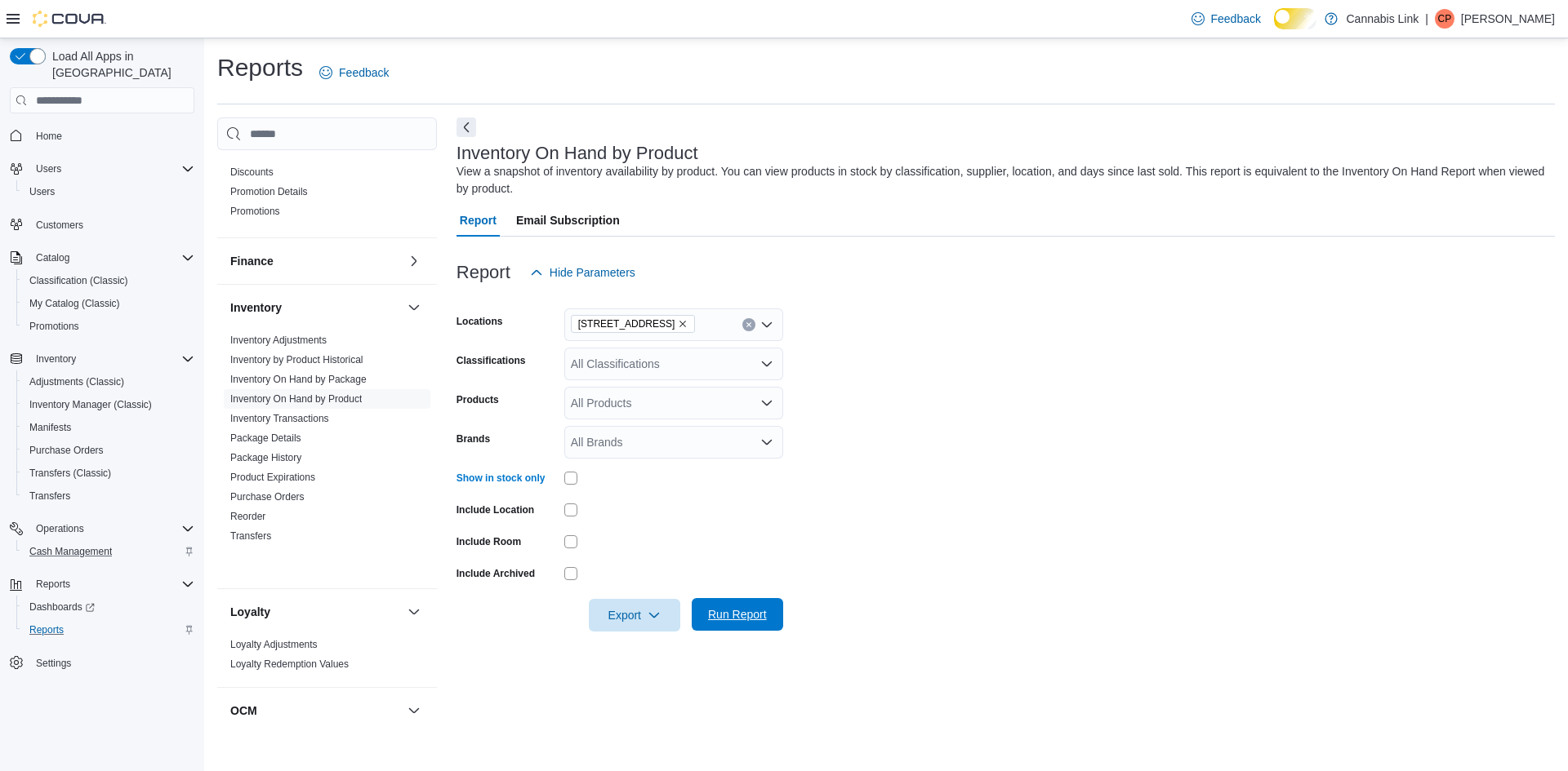
click at [715, 631] on span "Run Report" at bounding box center [737, 614] width 72 height 33
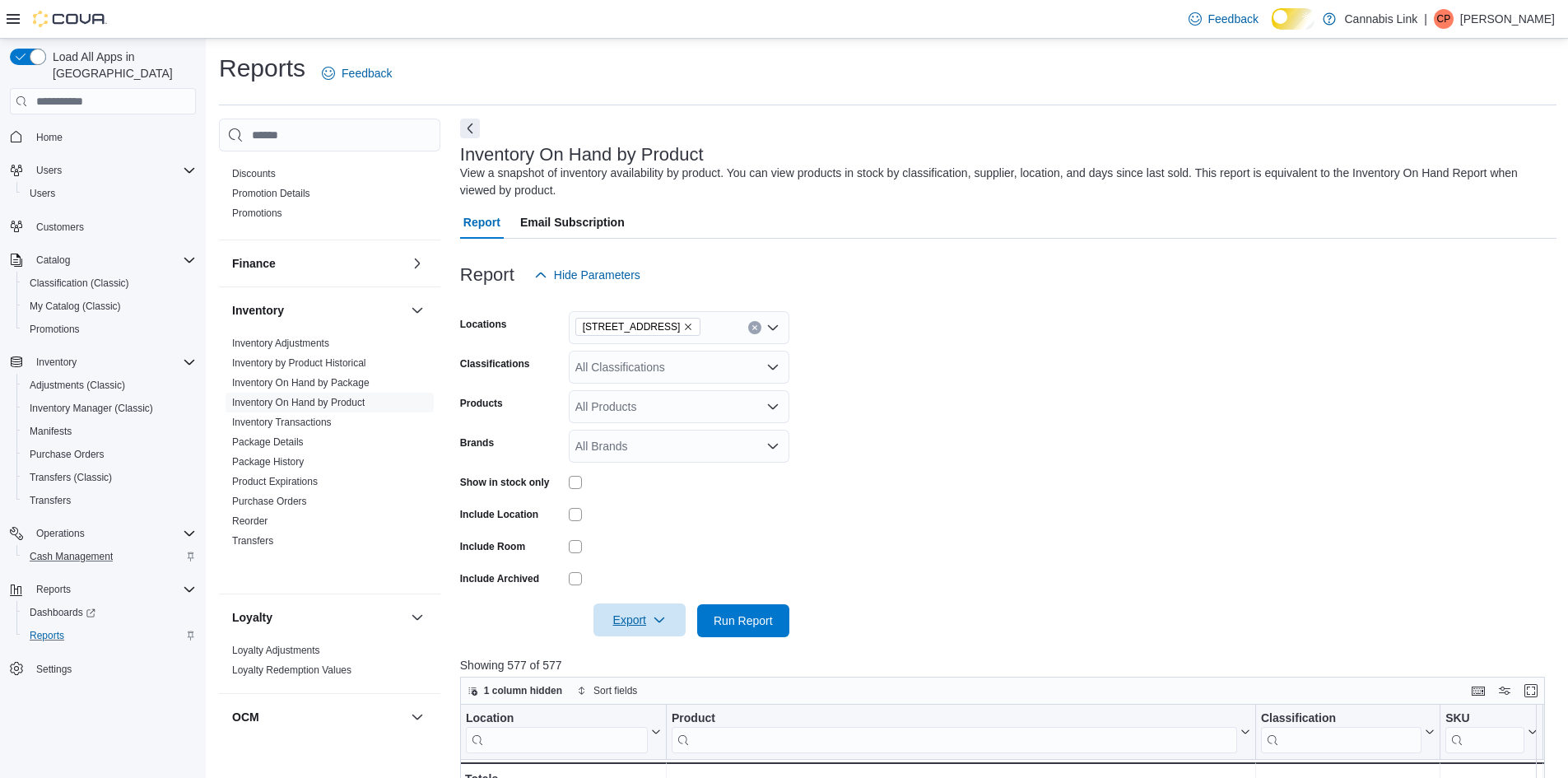
click at [652, 636] on span "Export" at bounding box center [639, 620] width 72 height 33
click at [637, 521] on button "Export to Excel" at bounding box center [630, 534] width 94 height 33
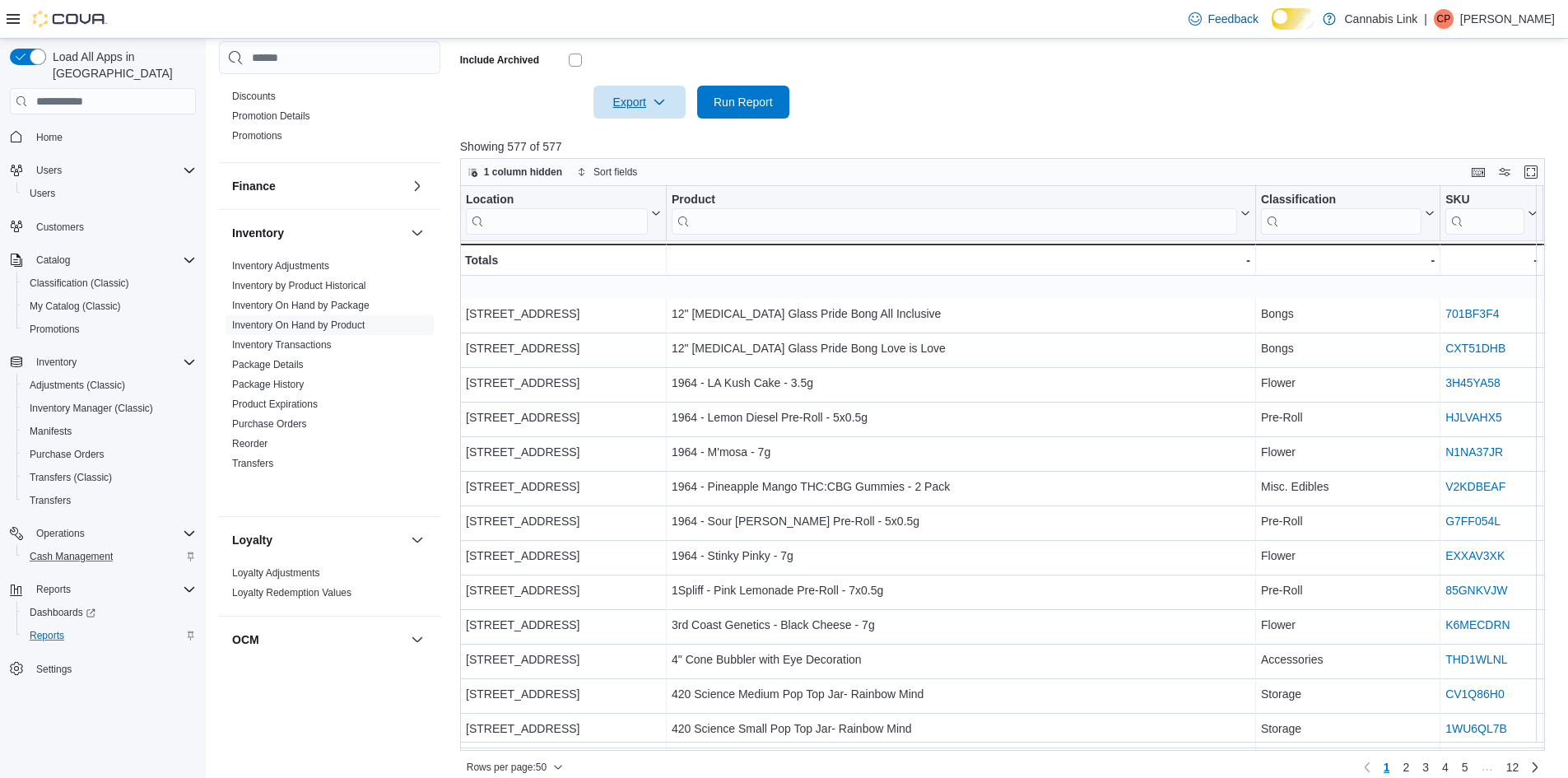
scroll to position [563, 0]
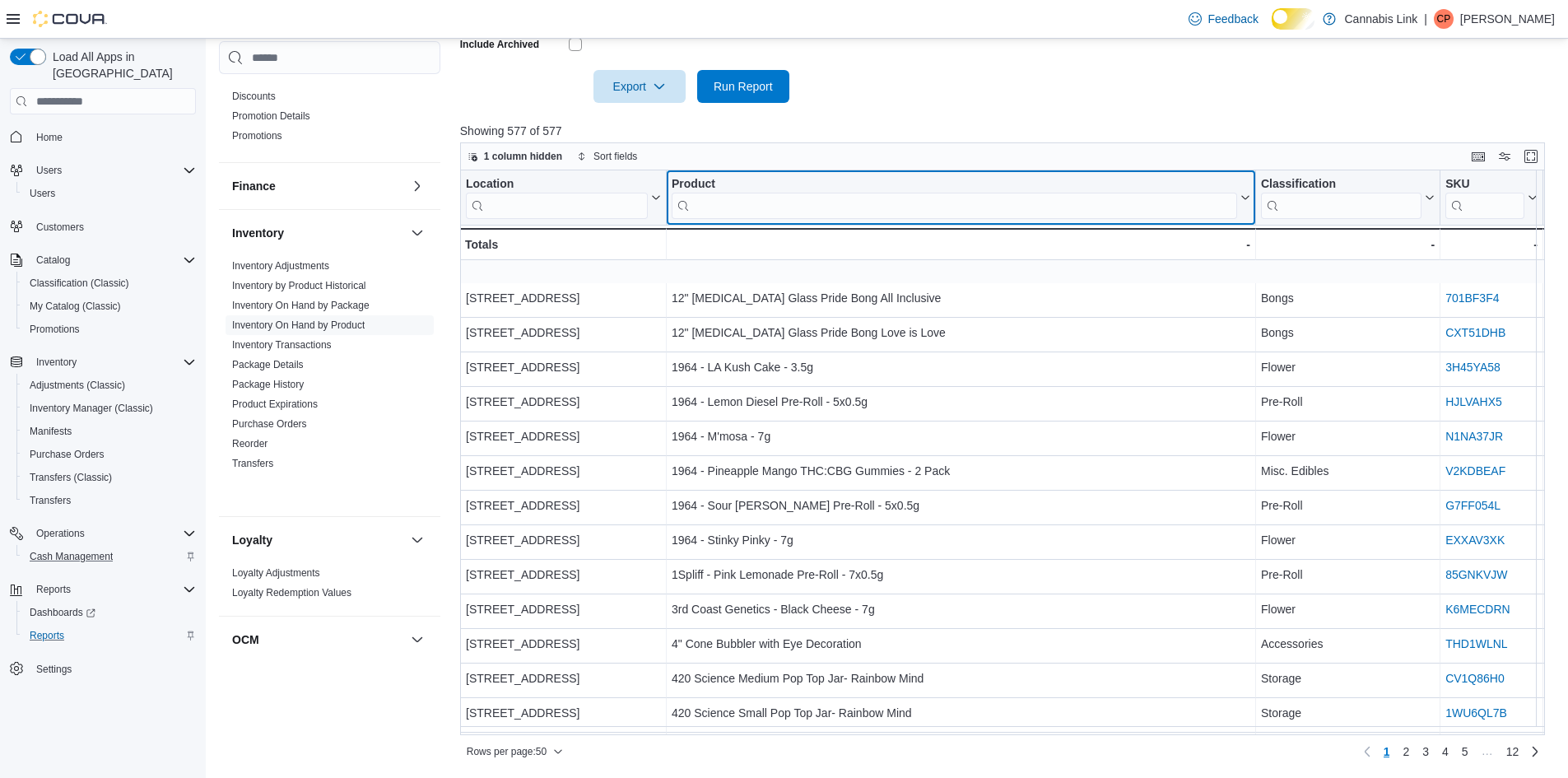
click at [888, 219] on input "search" at bounding box center [954, 206] width 565 height 27
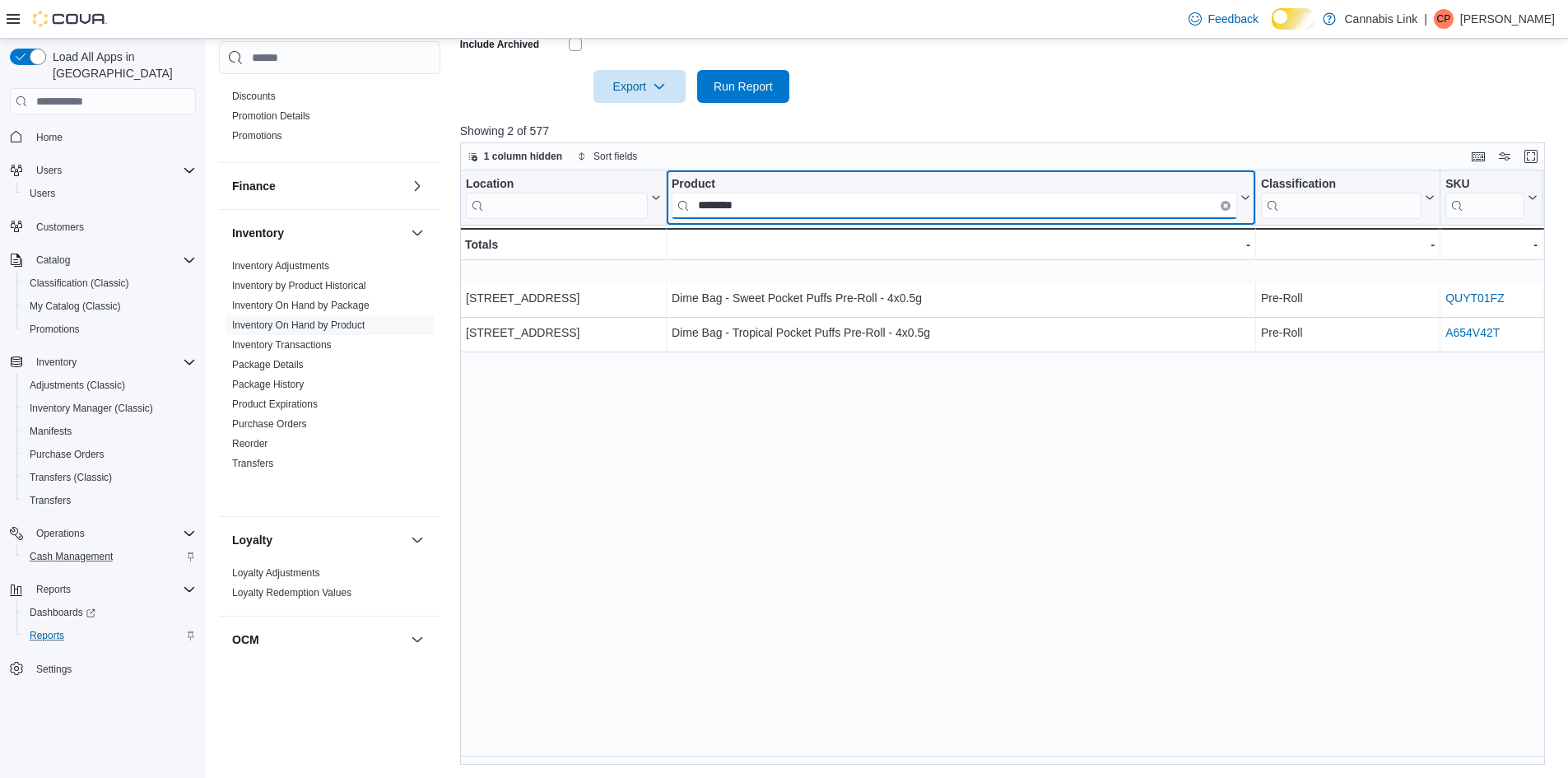
type input "********"
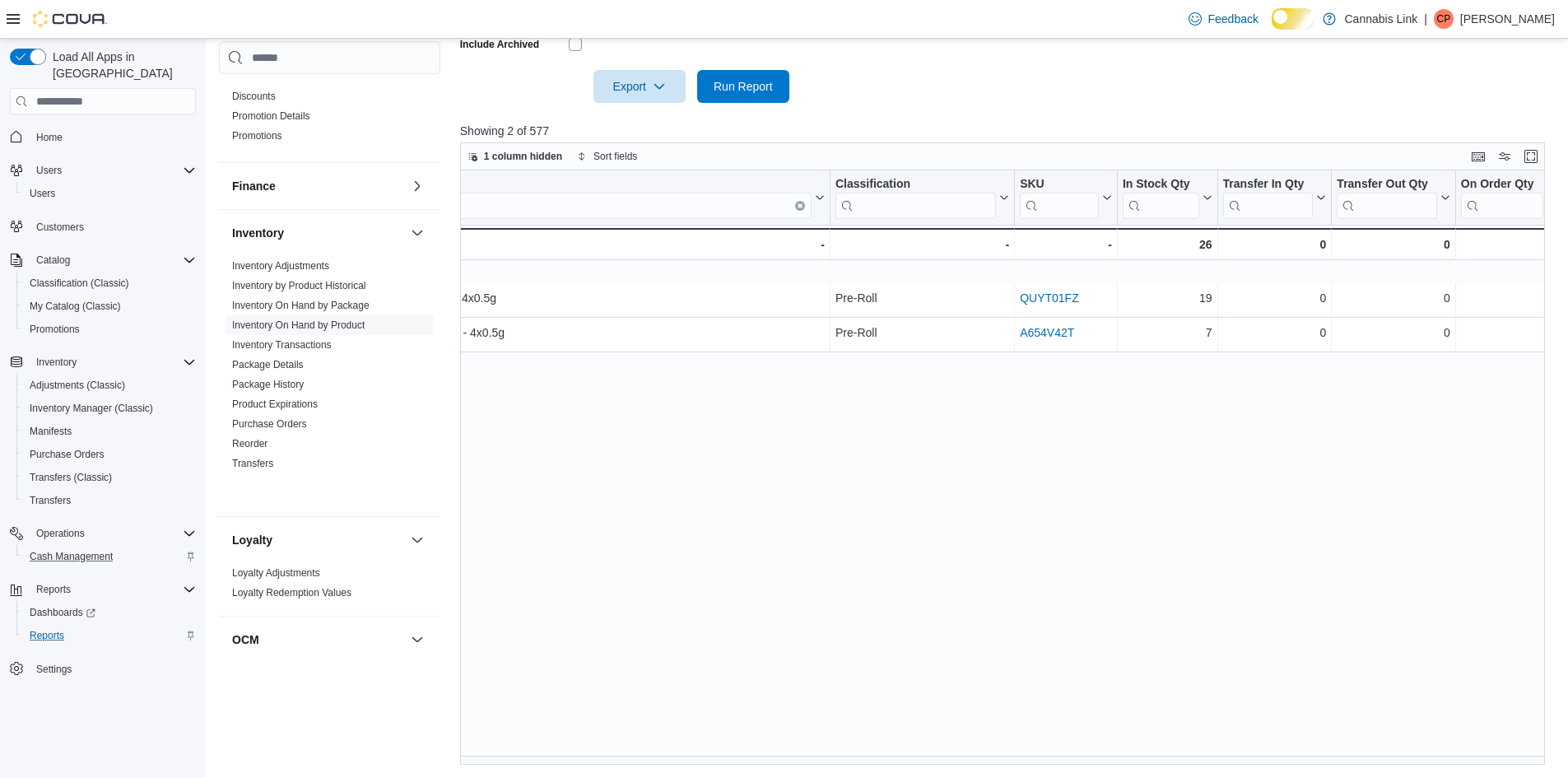
scroll to position [0, 242]
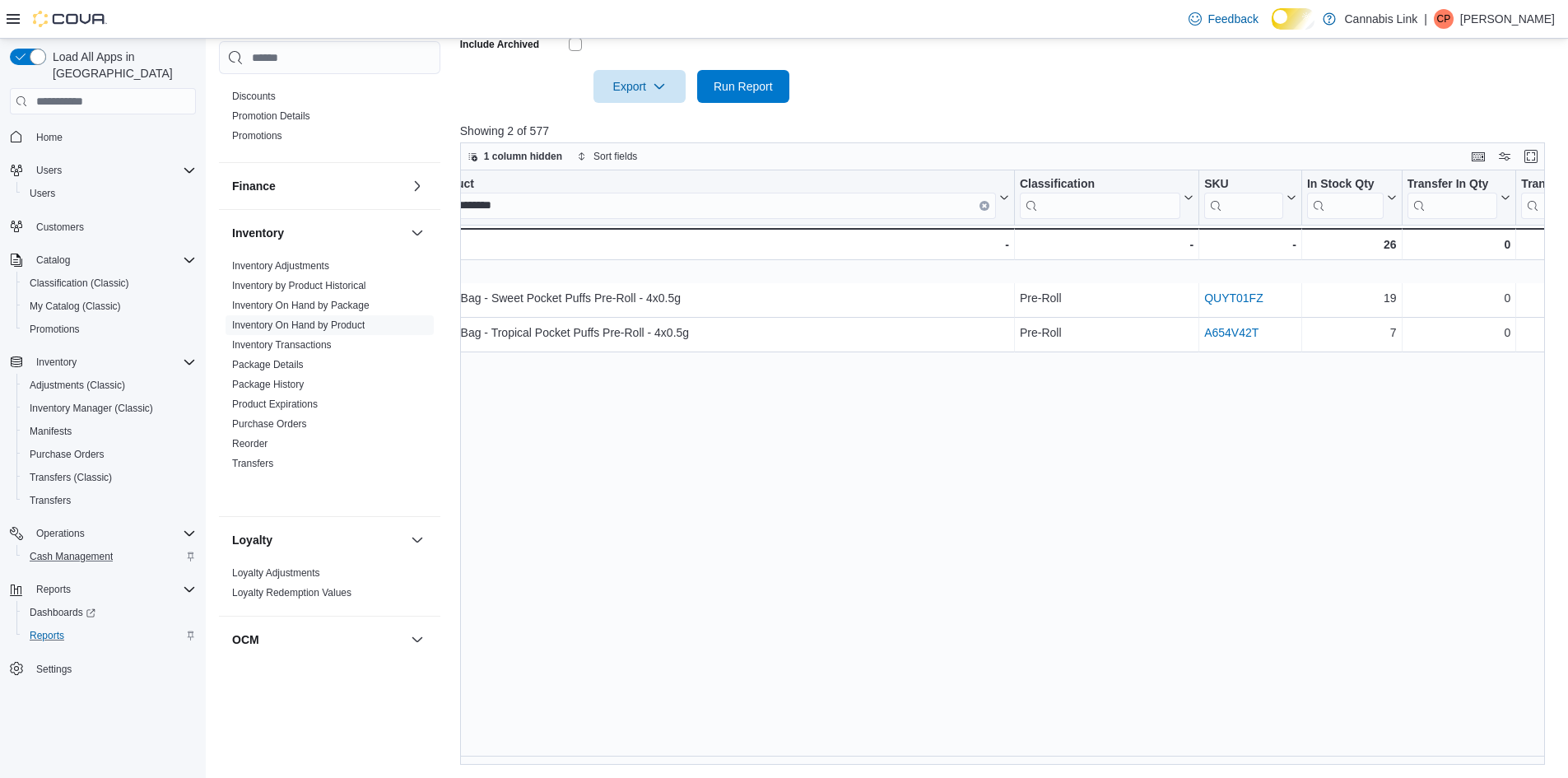
drag, startPoint x: 794, startPoint y: 756, endPoint x: 649, endPoint y: 789, distance: 148.7
